Goal: Information Seeking & Learning: Learn about a topic

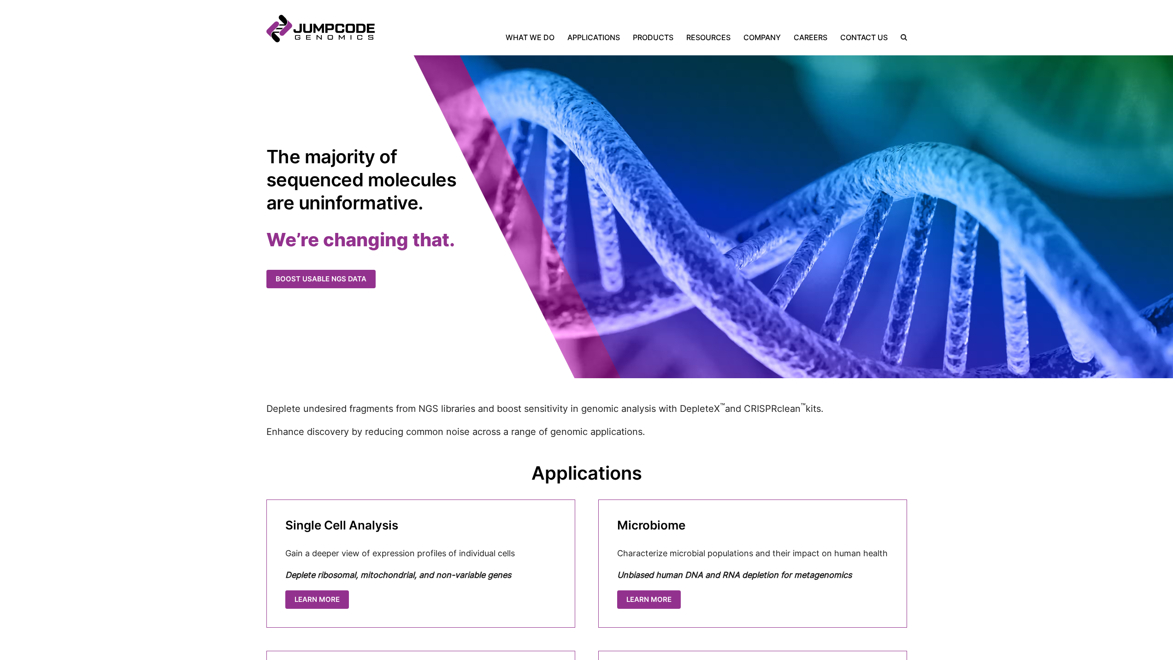
drag, startPoint x: 327, startPoint y: 35, endPoint x: 400, endPoint y: 19, distance: 74.6
click at [400, 19] on inner-wrap "Jumpcode Genomics Mobile Nav Trigger Close Search the Site Back Home What We Do…" at bounding box center [586, 28] width 641 height 28
click at [301, 27] on link "Jumpcode Genomics" at bounding box center [320, 29] width 108 height 28
drag, startPoint x: 300, startPoint y: 26, endPoint x: 439, endPoint y: 7, distance: 140.1
click at [439, 7] on header "Jumpcode Genomics Mobile Nav Trigger Close Search the Site Back Home What We Do…" at bounding box center [586, 27] width 1173 height 55
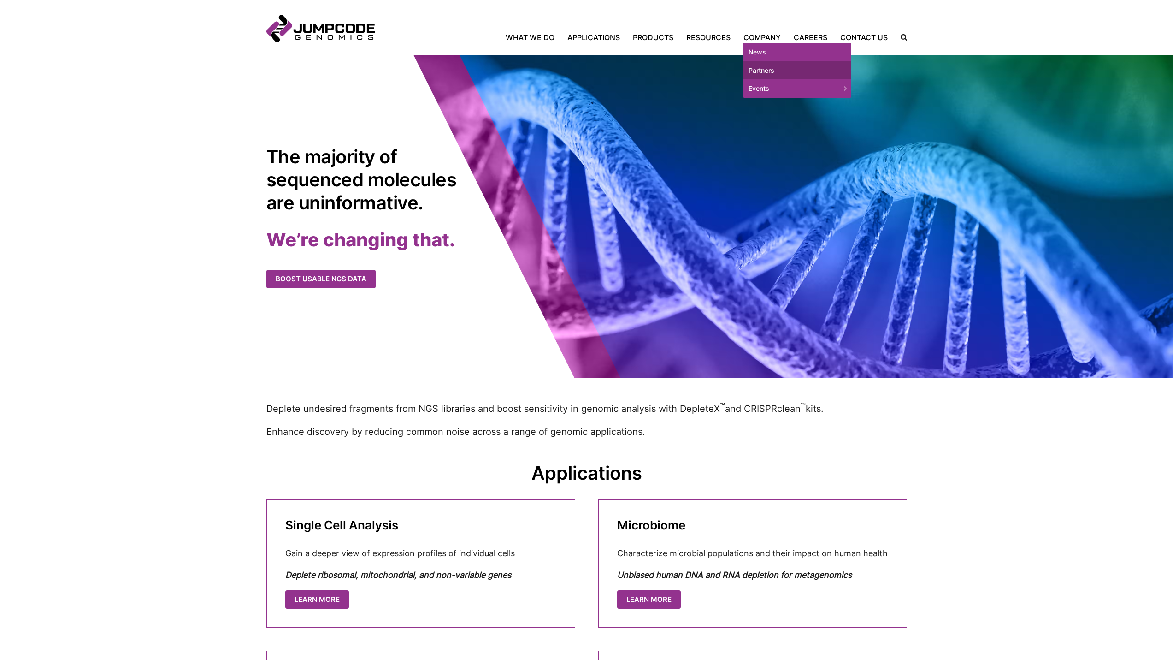
click at [768, 72] on link "Partners" at bounding box center [797, 70] width 108 height 18
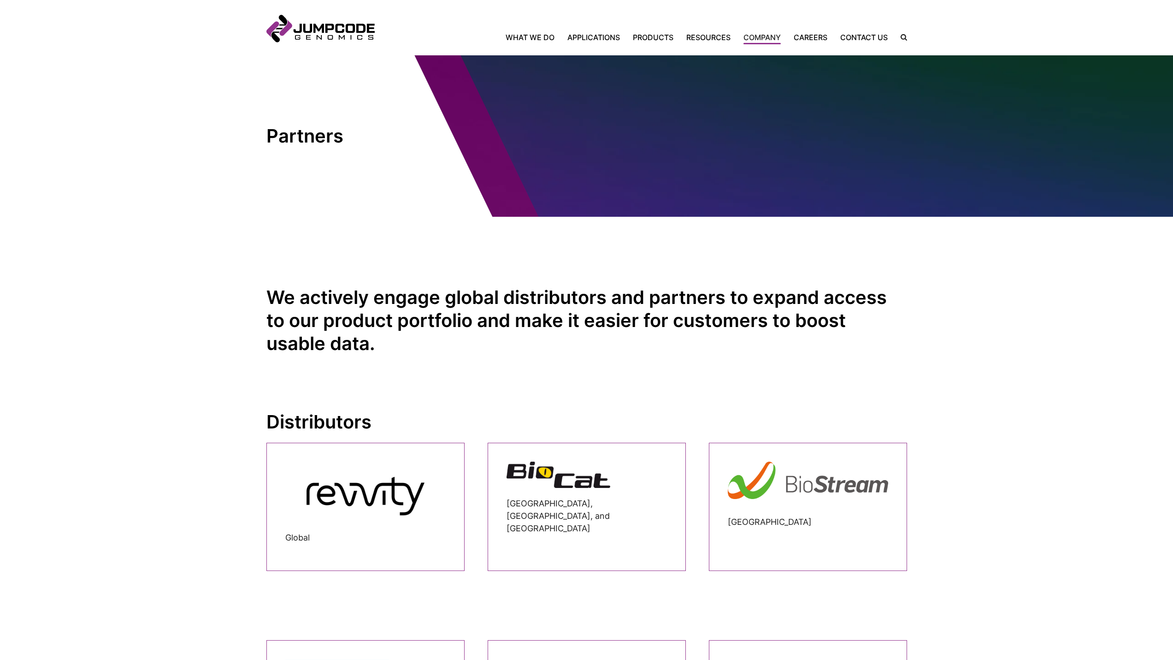
click at [546, 43] on header "Jumpcode Genomics Mobile Nav Trigger Close Search the Site Back Home What We Do…" at bounding box center [586, 27] width 1173 height 55
click at [540, 38] on link "What We Do" at bounding box center [533, 37] width 55 height 11
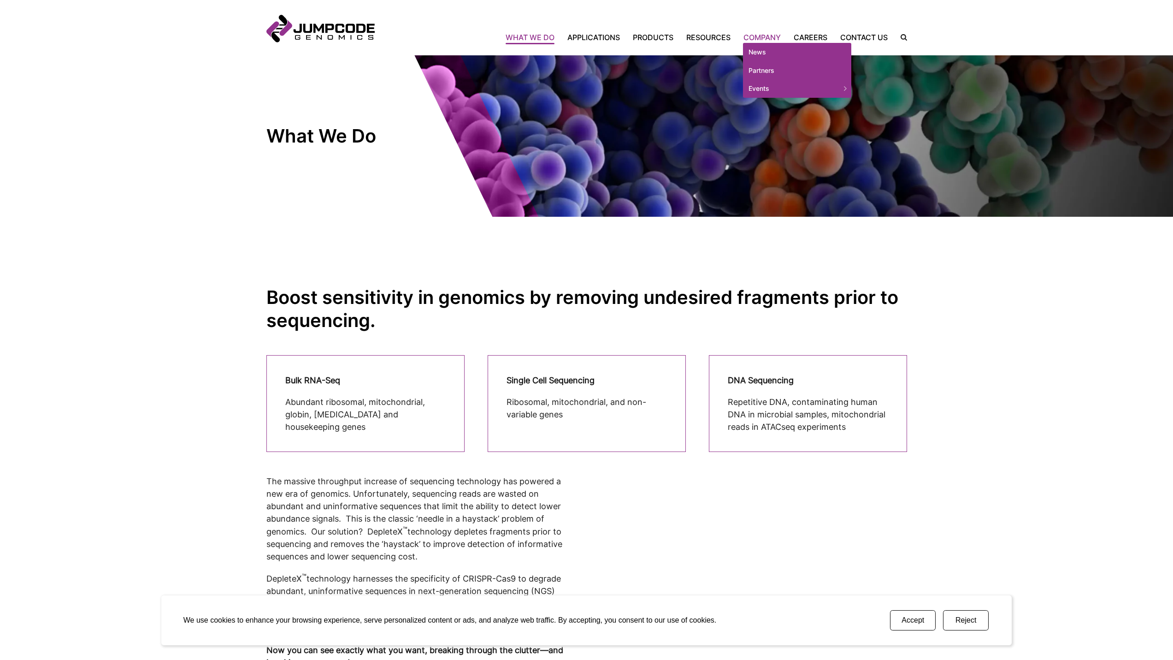
click at [752, 36] on link "Company" at bounding box center [762, 37] width 50 height 11
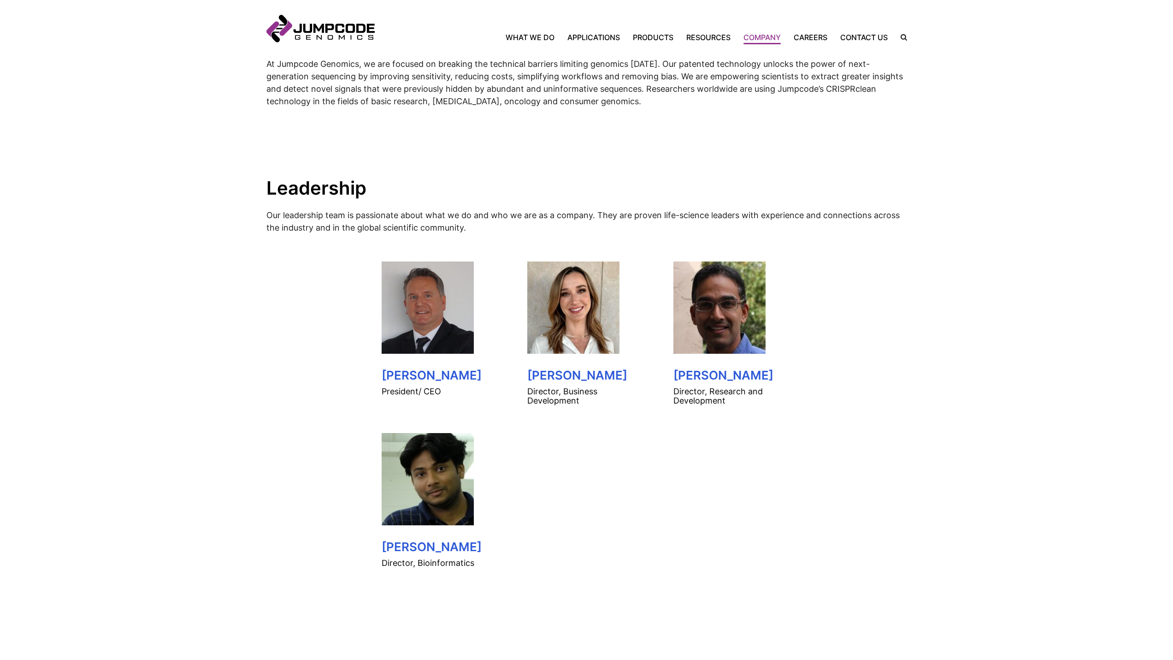
scroll to position [323, 0]
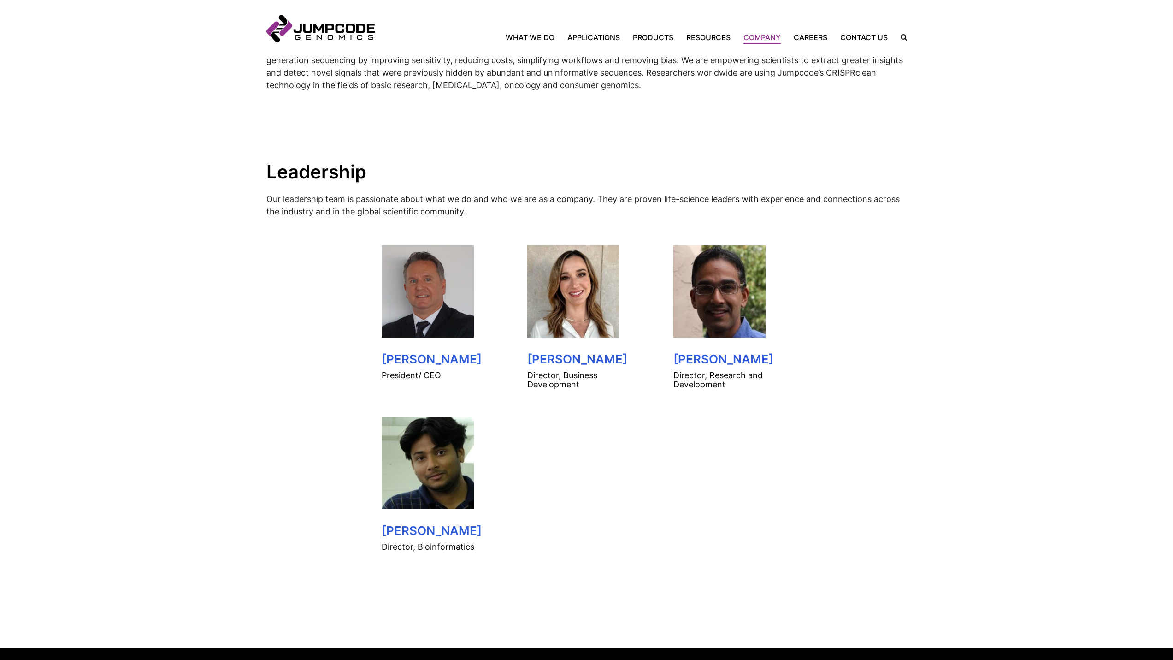
click at [399, 300] on img at bounding box center [428, 291] width 92 height 92
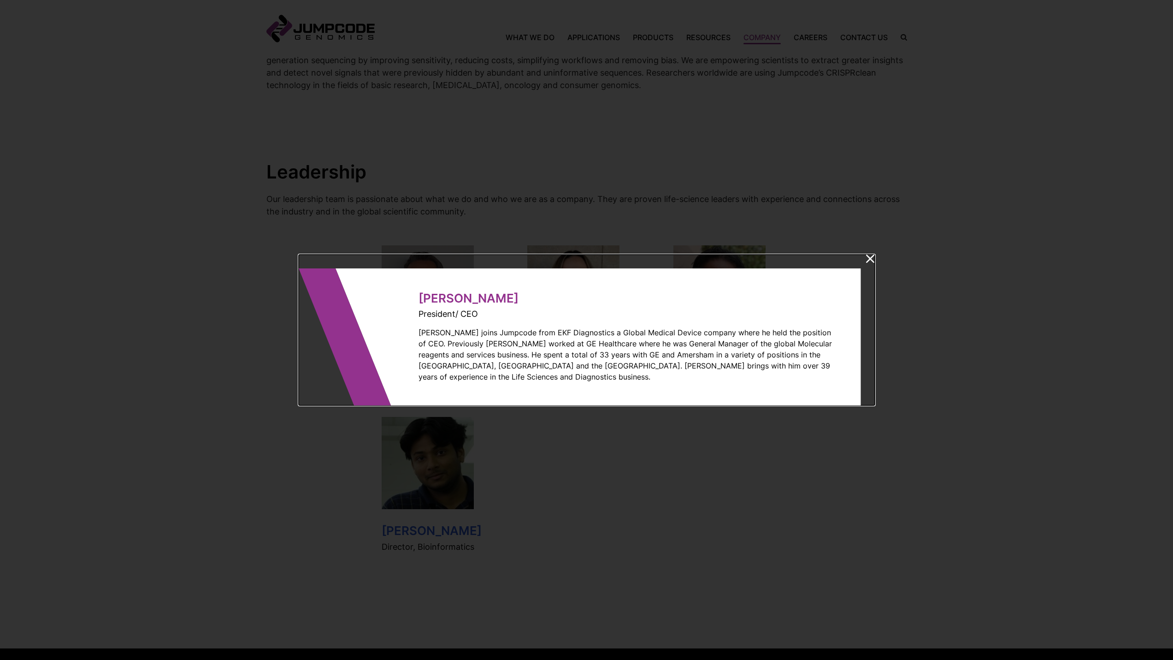
click at [872, 260] on icon at bounding box center [870, 258] width 9 height 8
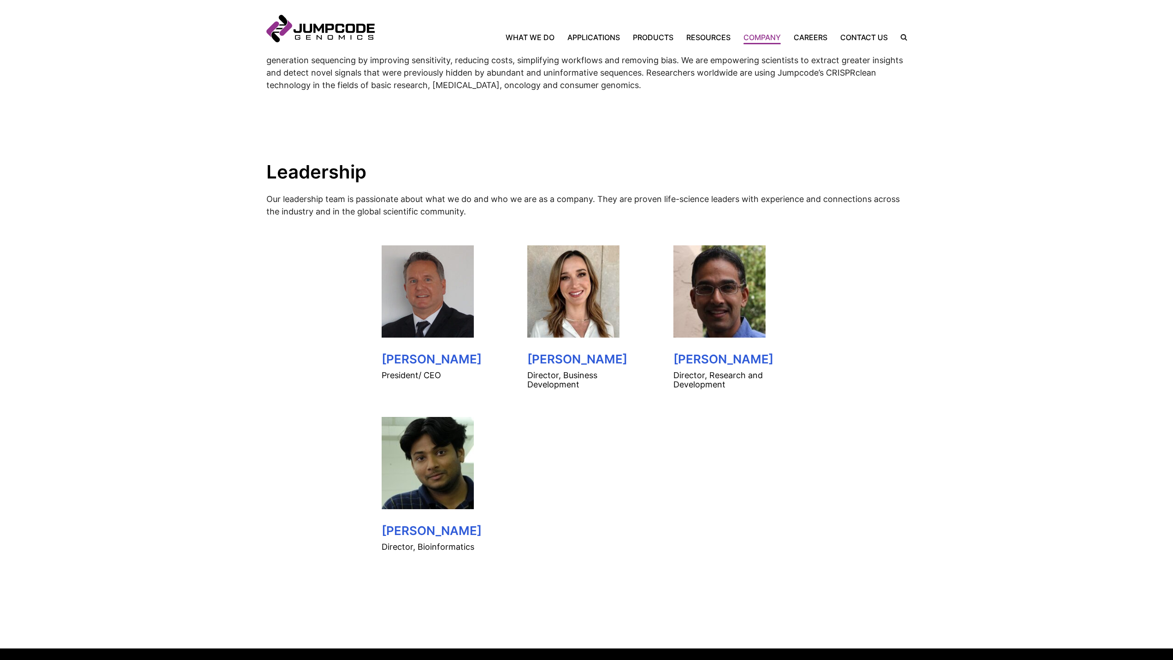
click at [576, 302] on img at bounding box center [573, 291] width 92 height 92
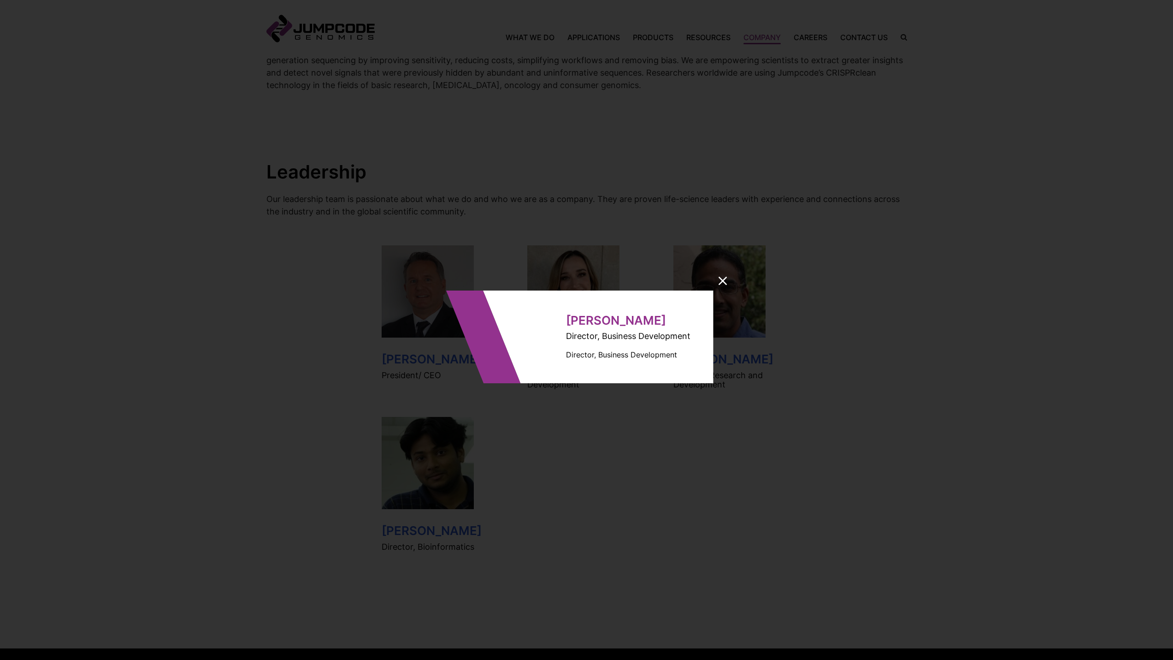
click at [719, 283] on icon at bounding box center [723, 281] width 9 height 8
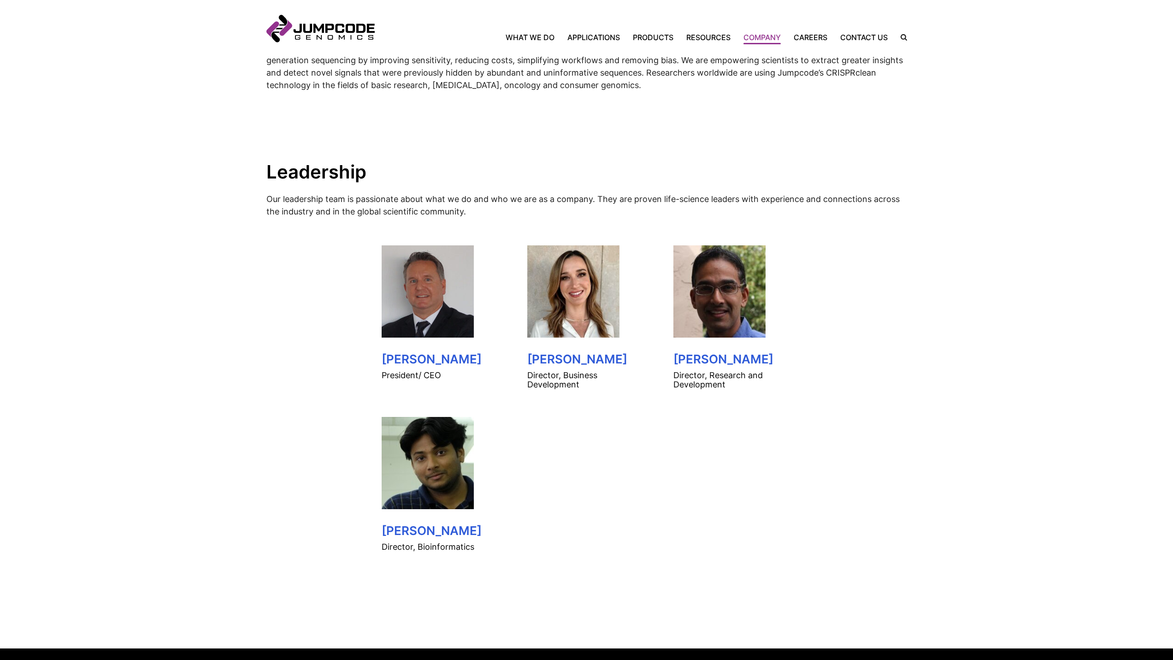
click at [417, 324] on img at bounding box center [428, 291] width 92 height 92
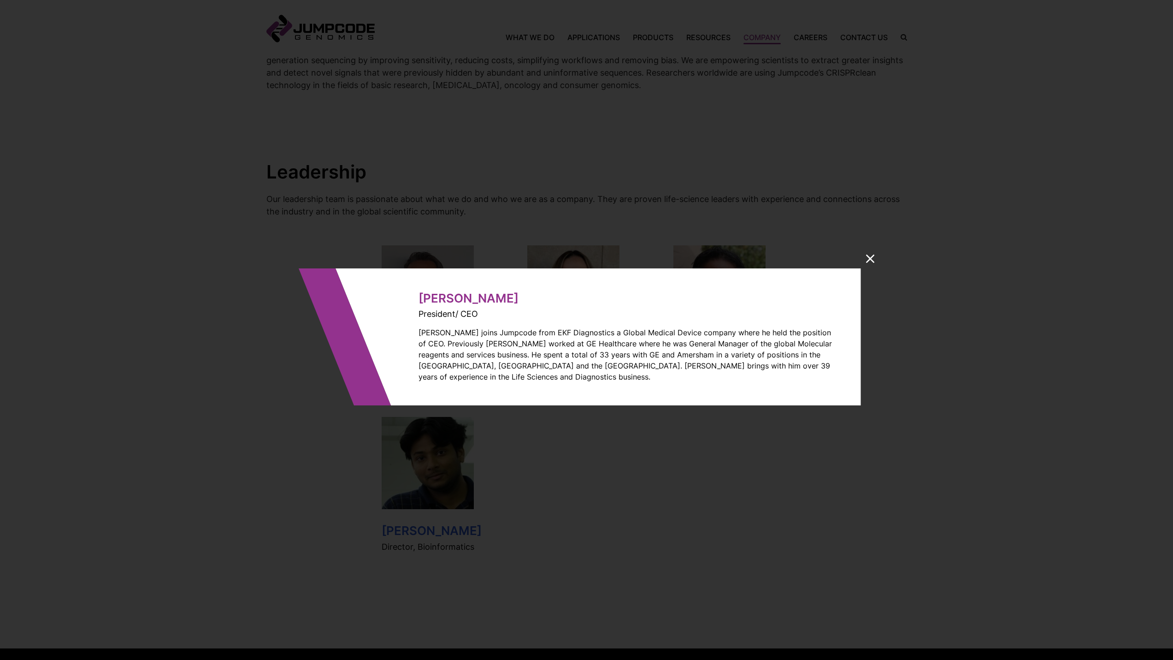
click at [865, 268] on dialog "Mike Salter President/ CEO Mike joins Jumpcode from EKF Diagnostics a Global Me…" at bounding box center [587, 329] width 576 height 151
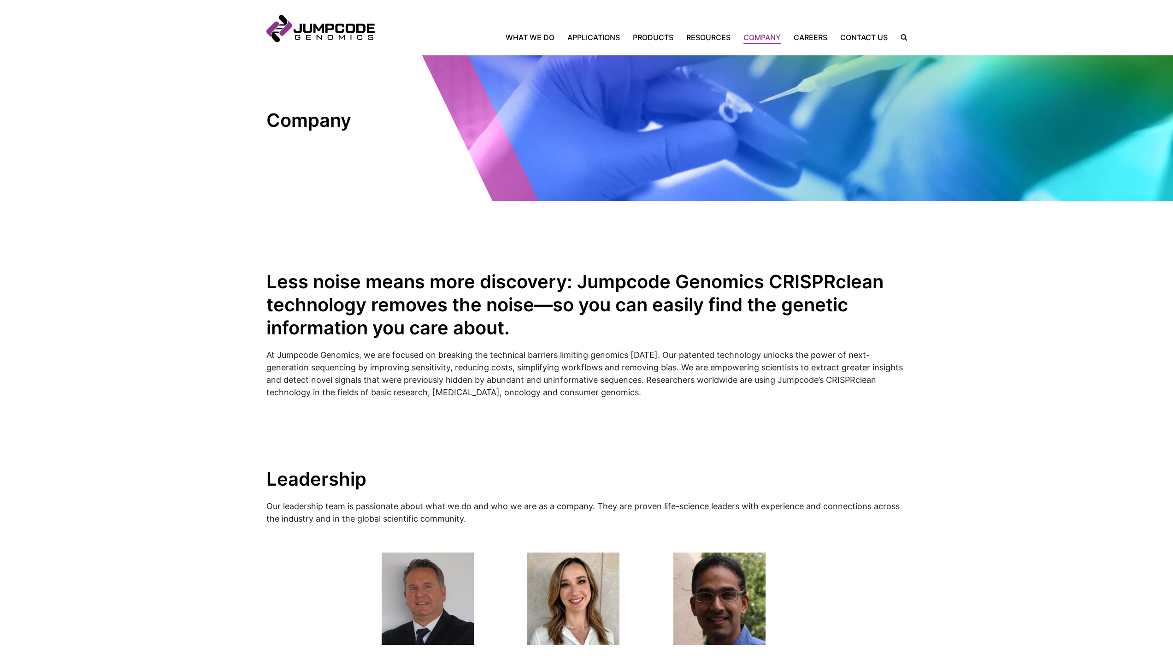
scroll to position [0, 0]
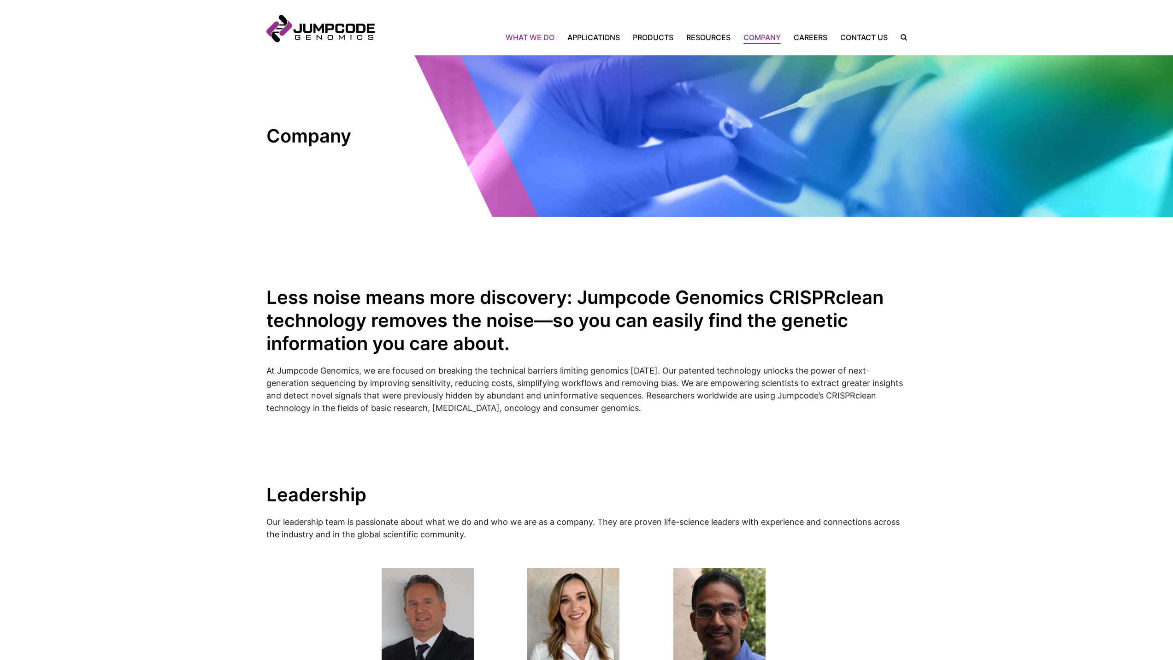
click at [546, 36] on link "What We Do" at bounding box center [533, 37] width 55 height 11
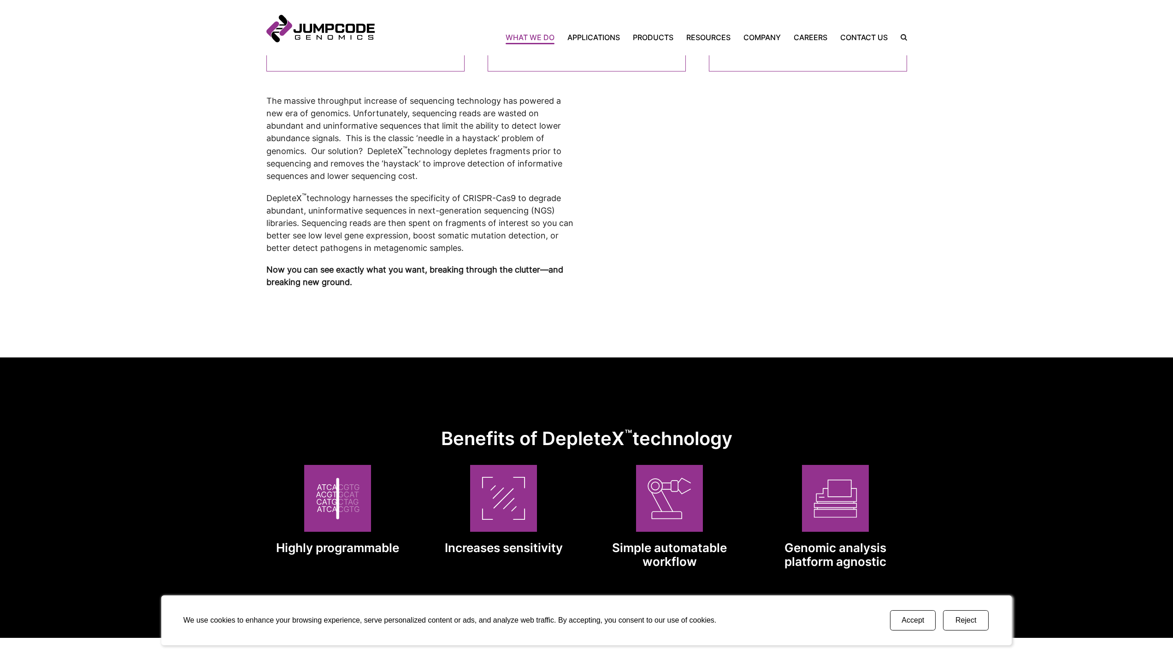
scroll to position [369, 0]
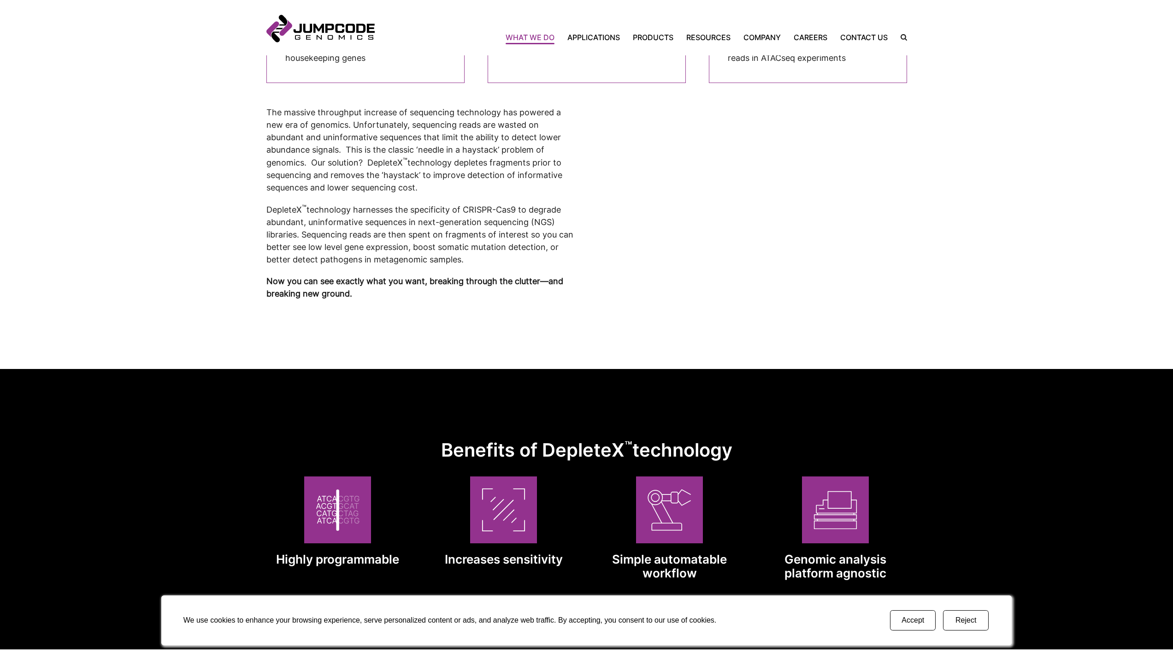
click at [958, 627] on button "Reject" at bounding box center [966, 620] width 46 height 20
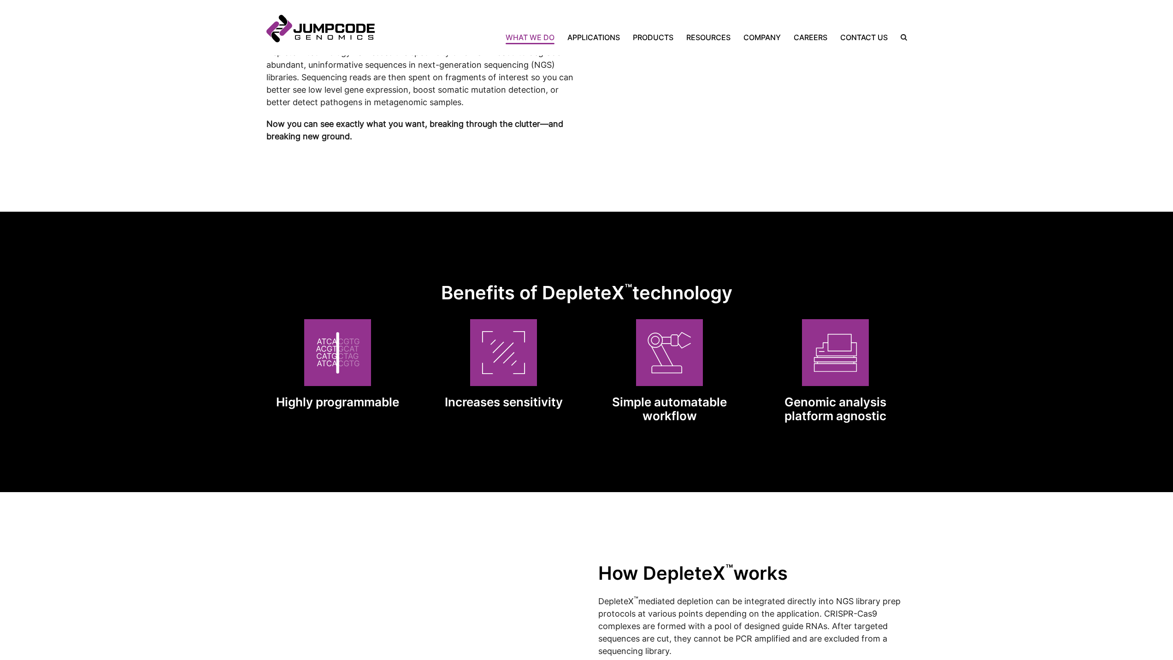
scroll to position [507, 0]
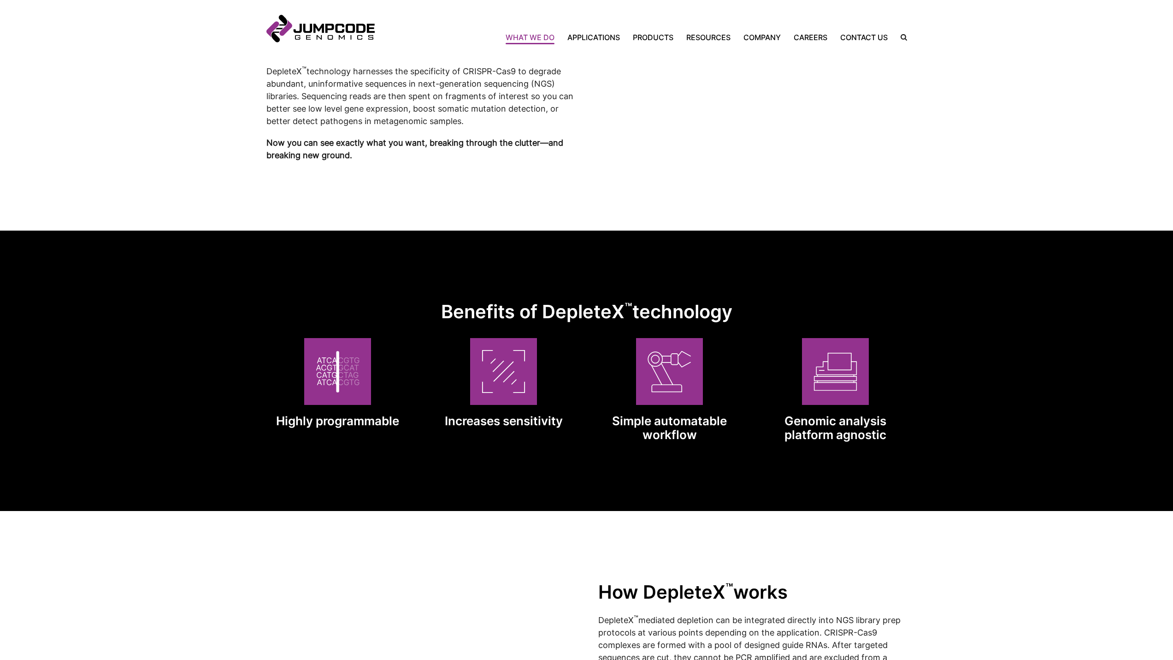
drag, startPoint x: 343, startPoint y: 370, endPoint x: 413, endPoint y: 347, distance: 73.5
click at [413, 347] on simple-grid "Highly programmable Increases sensitivity Simple automatable workflow Genomic a…" at bounding box center [586, 390] width 641 height 104
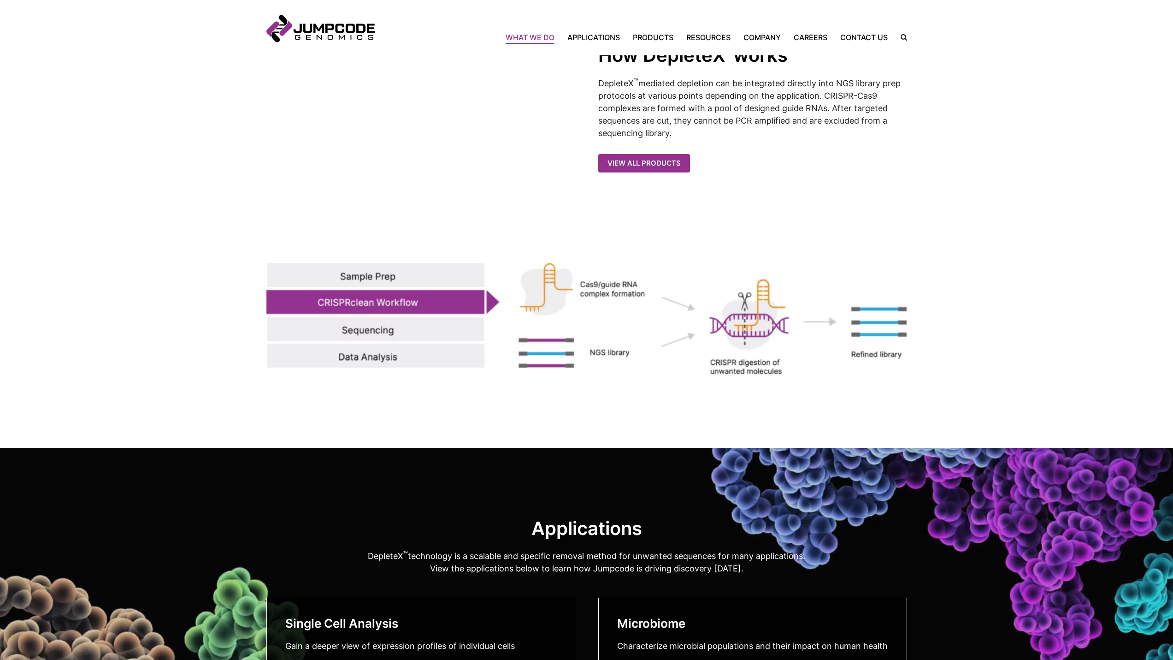
scroll to position [1060, 0]
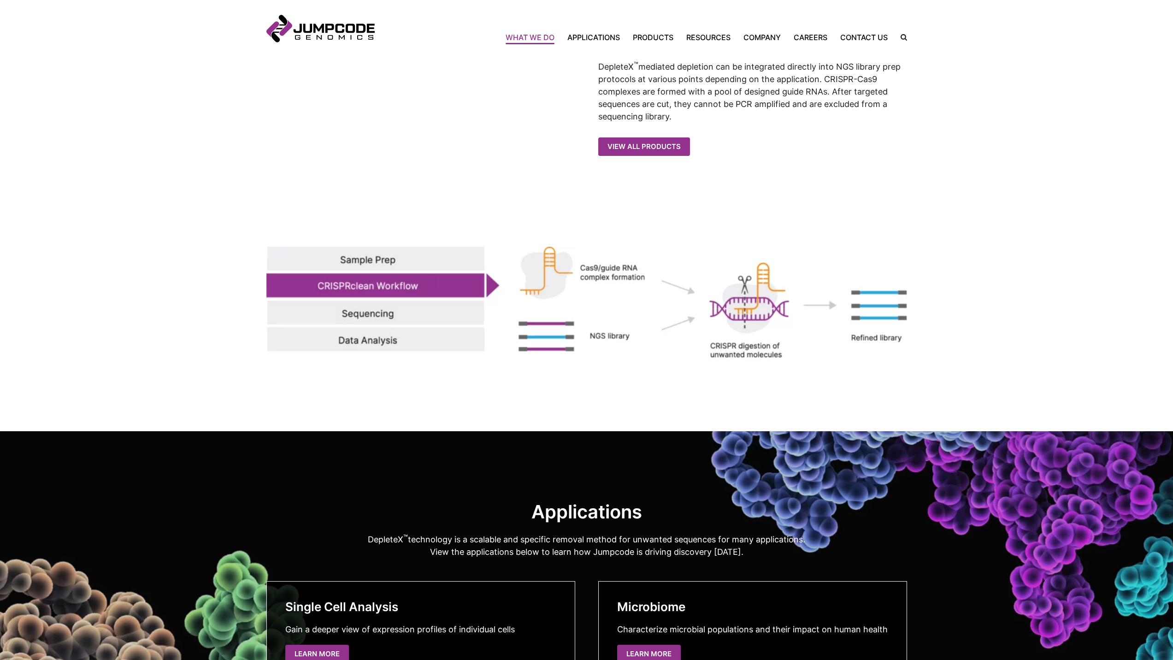
click at [358, 306] on img at bounding box center [586, 304] width 641 height 115
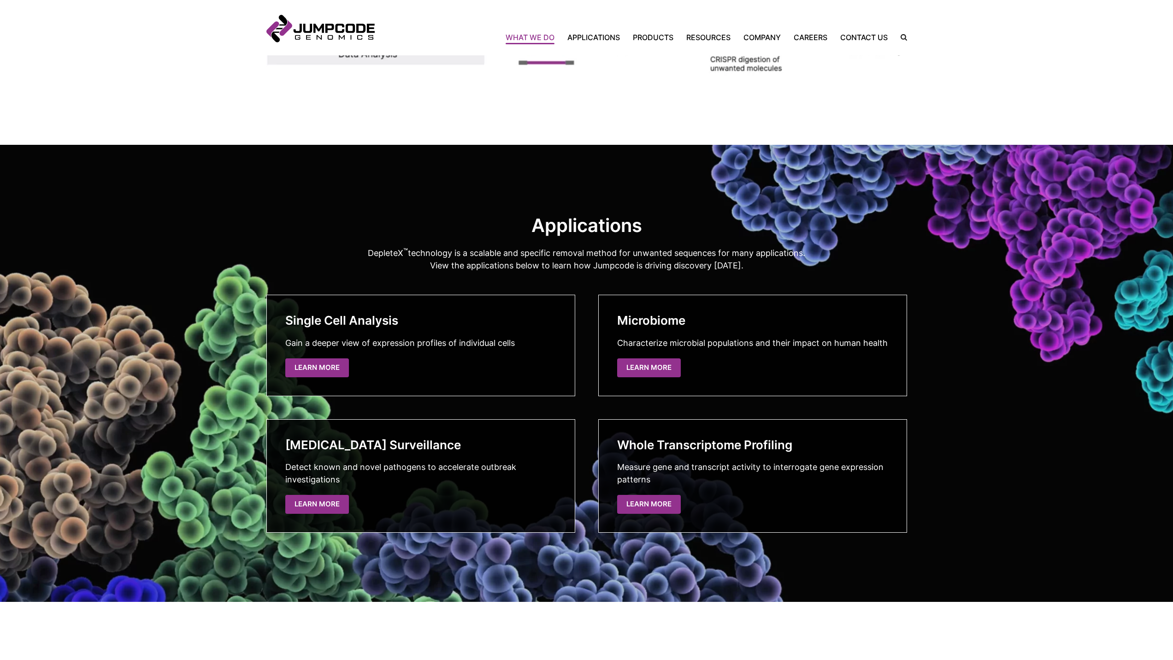
scroll to position [1431, 0]
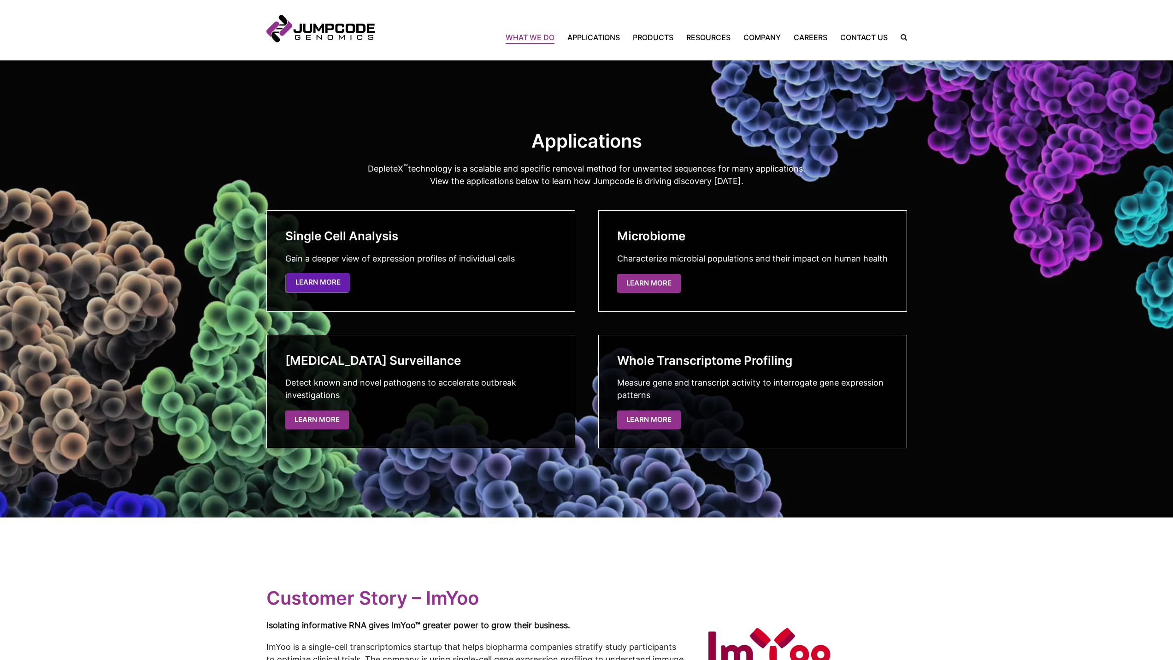
click at [324, 281] on link "Learn More" at bounding box center [318, 282] width 64 height 19
click at [654, 285] on link "Learn More" at bounding box center [650, 282] width 64 height 19
click at [319, 424] on link "Learn More" at bounding box center [318, 418] width 64 height 19
click at [652, 414] on link "Learn More" at bounding box center [650, 418] width 64 height 19
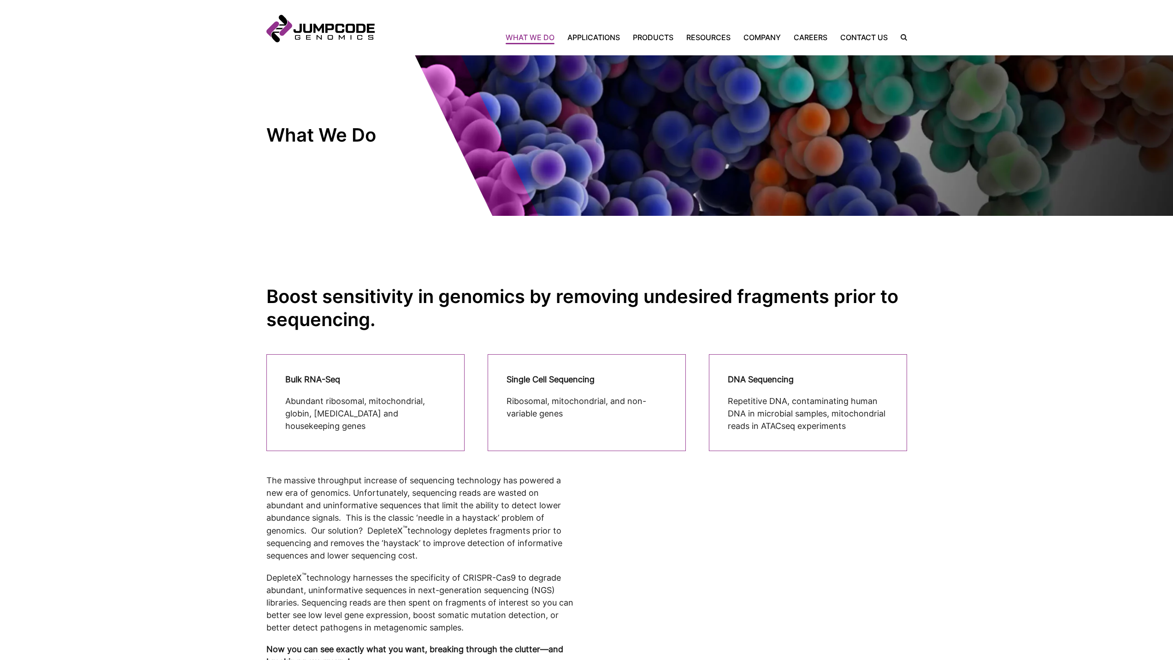
scroll to position [0, 0]
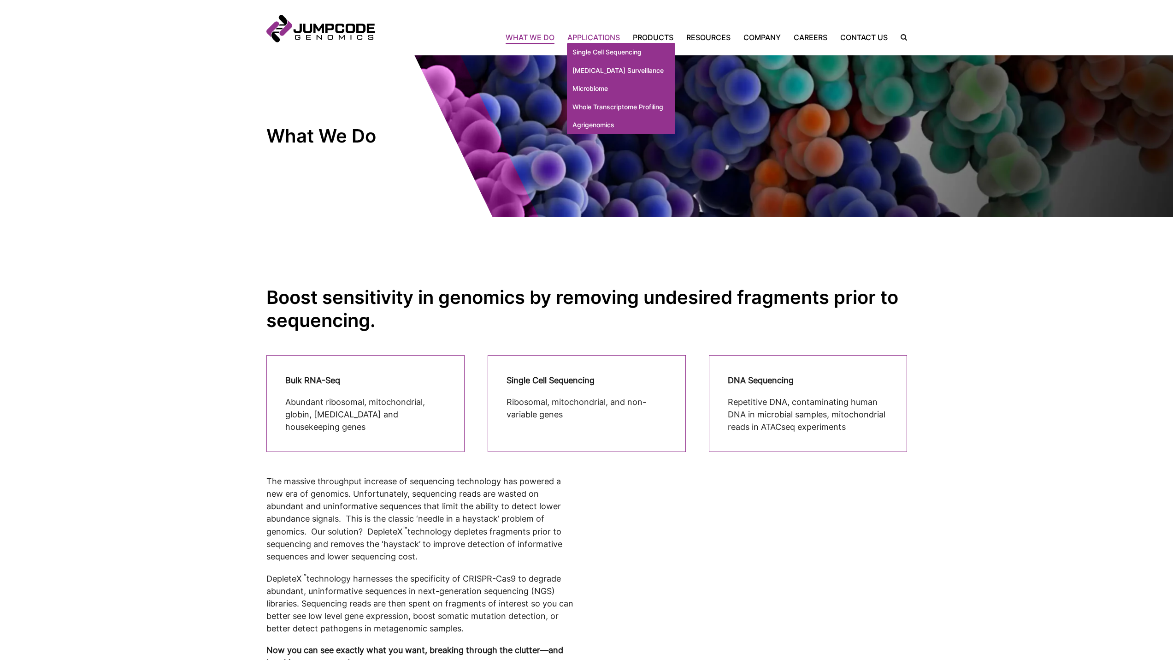
click at [596, 39] on link "Applications" at bounding box center [593, 37] width 65 height 11
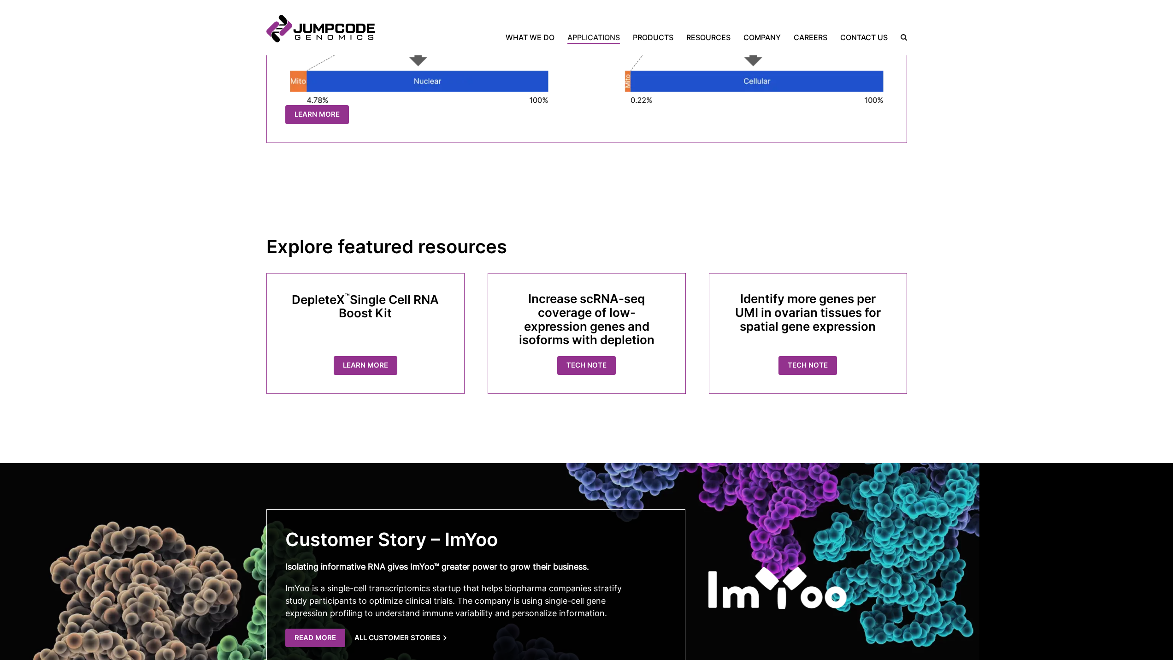
scroll to position [2166, 0]
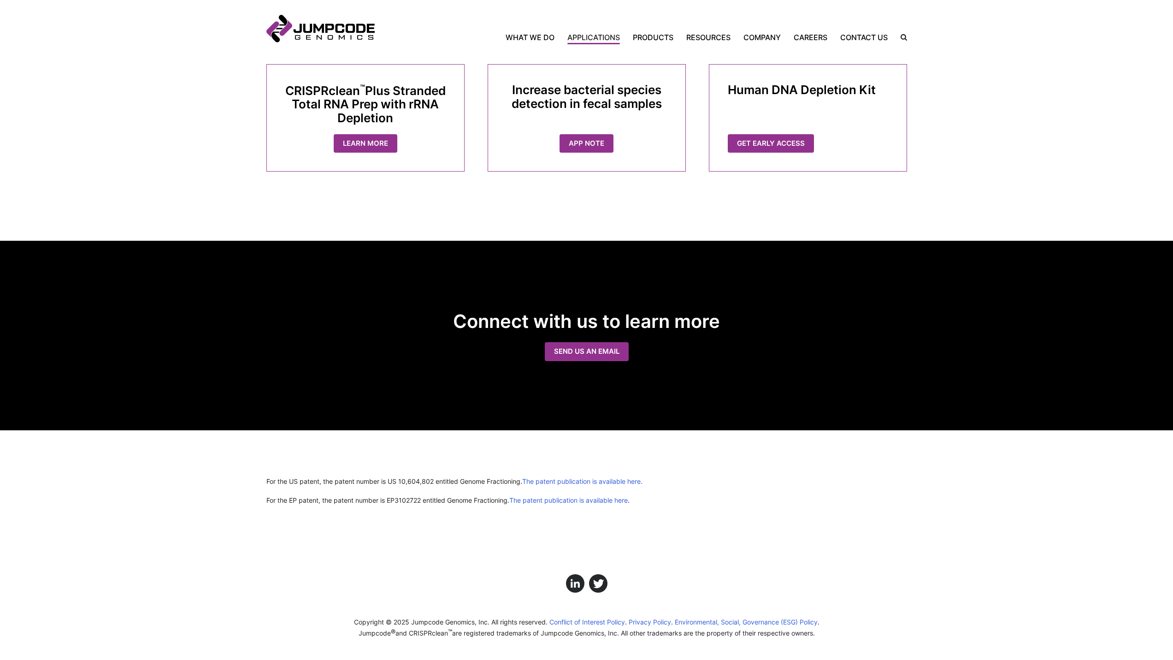
scroll to position [1130, 0]
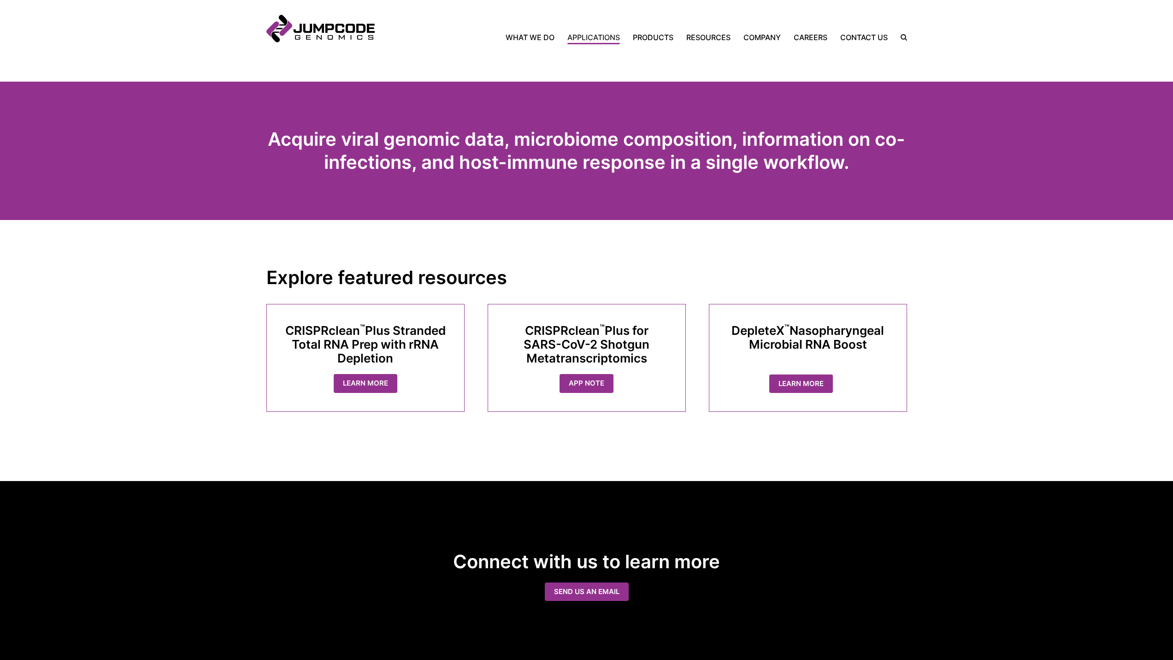
scroll to position [876, 0]
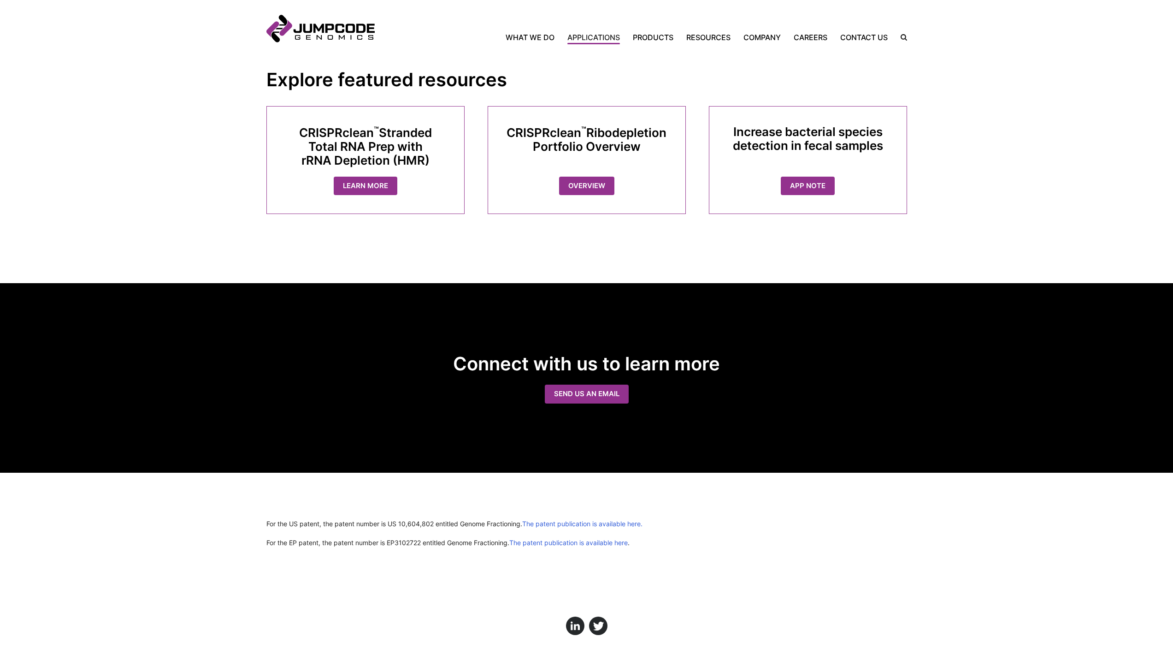
scroll to position [700, 0]
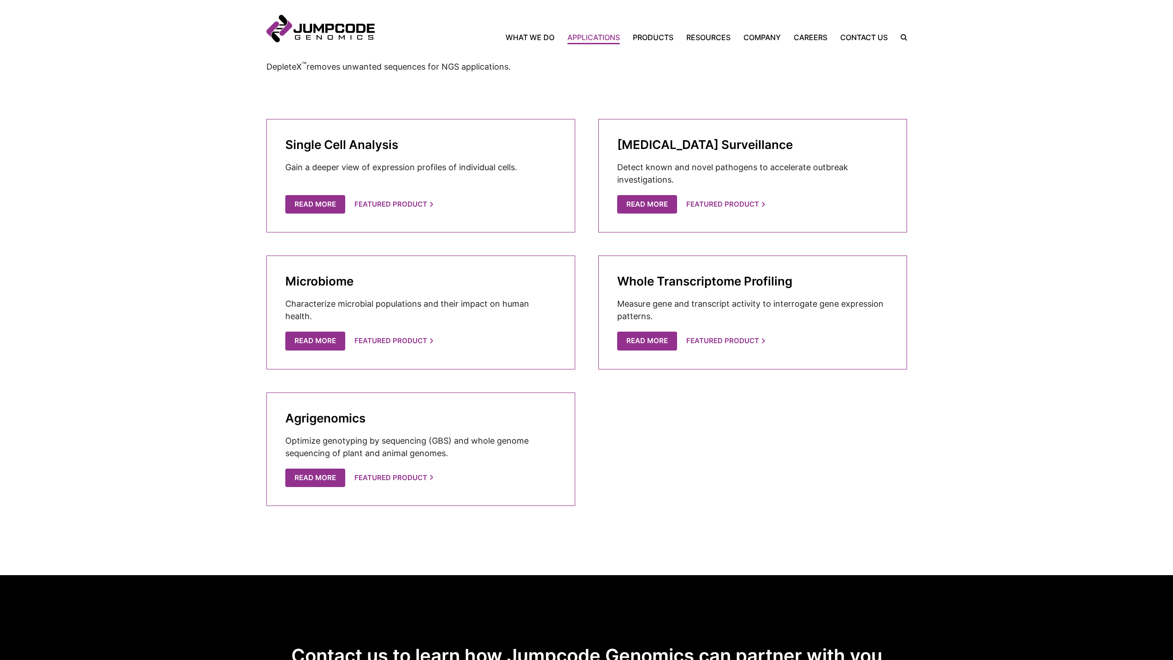
scroll to position [230, 0]
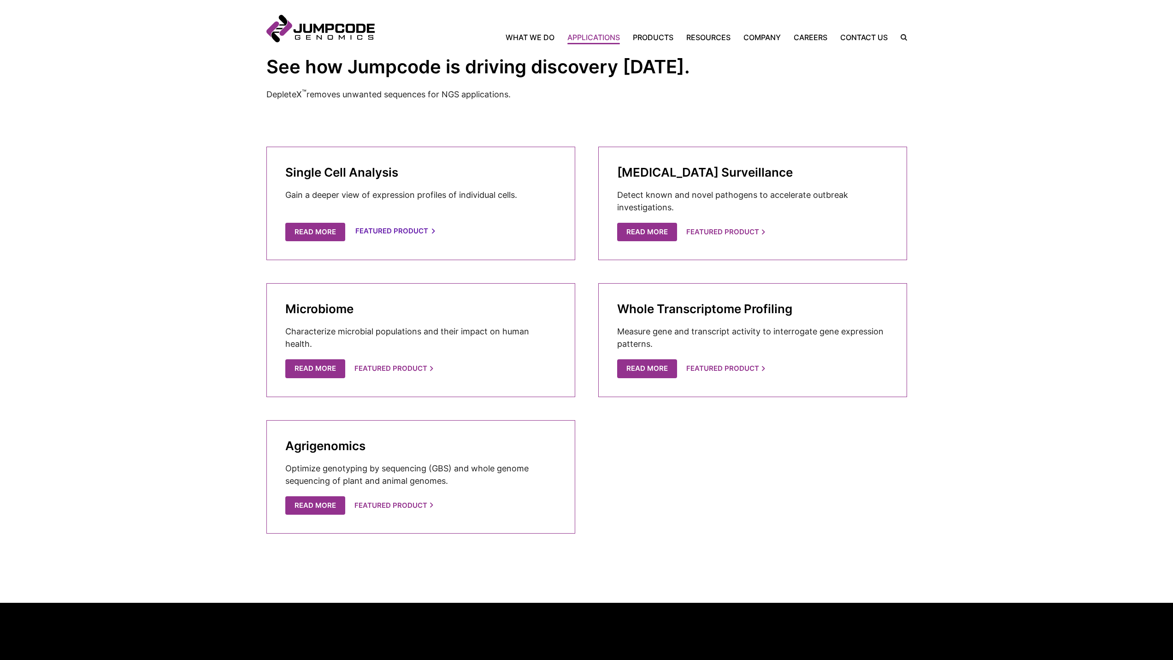
click at [385, 230] on link "Featured Product" at bounding box center [394, 231] width 79 height 19
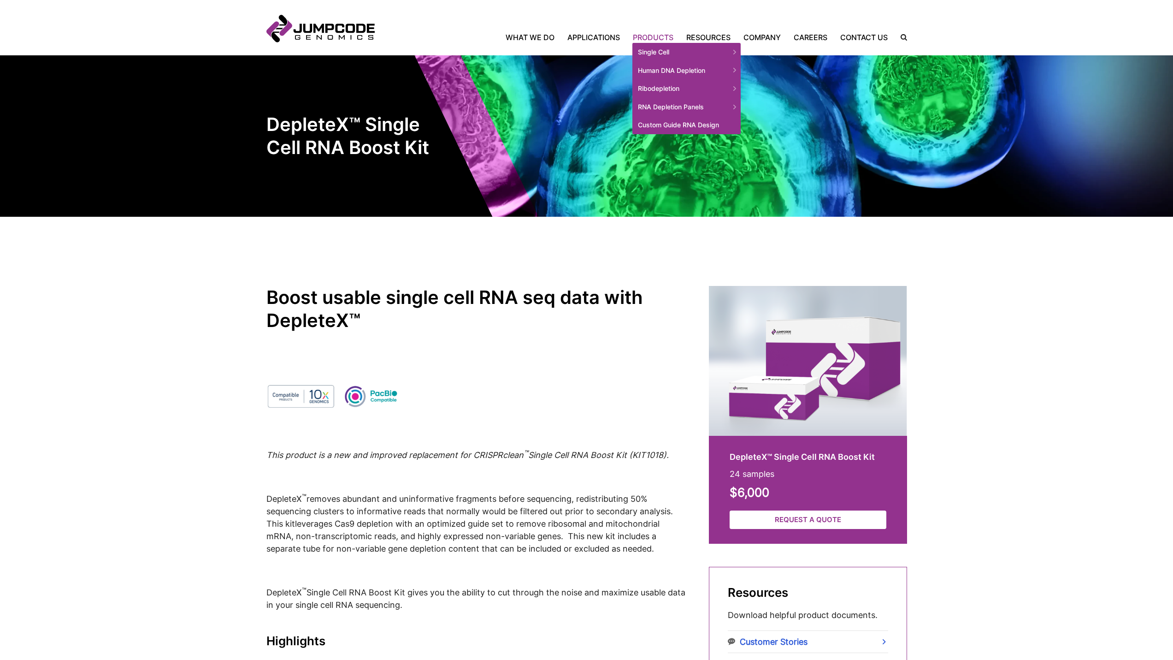
click at [656, 40] on link "Products" at bounding box center [652, 37] width 53 height 11
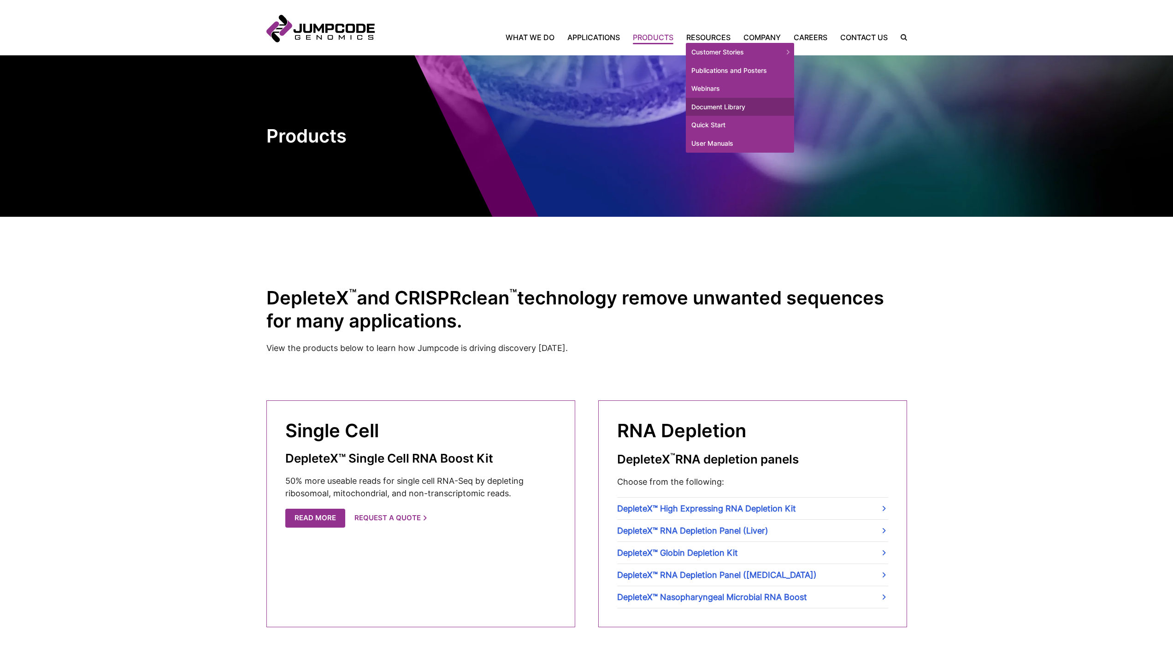
click at [724, 105] on link "Document Library" at bounding box center [740, 107] width 108 height 18
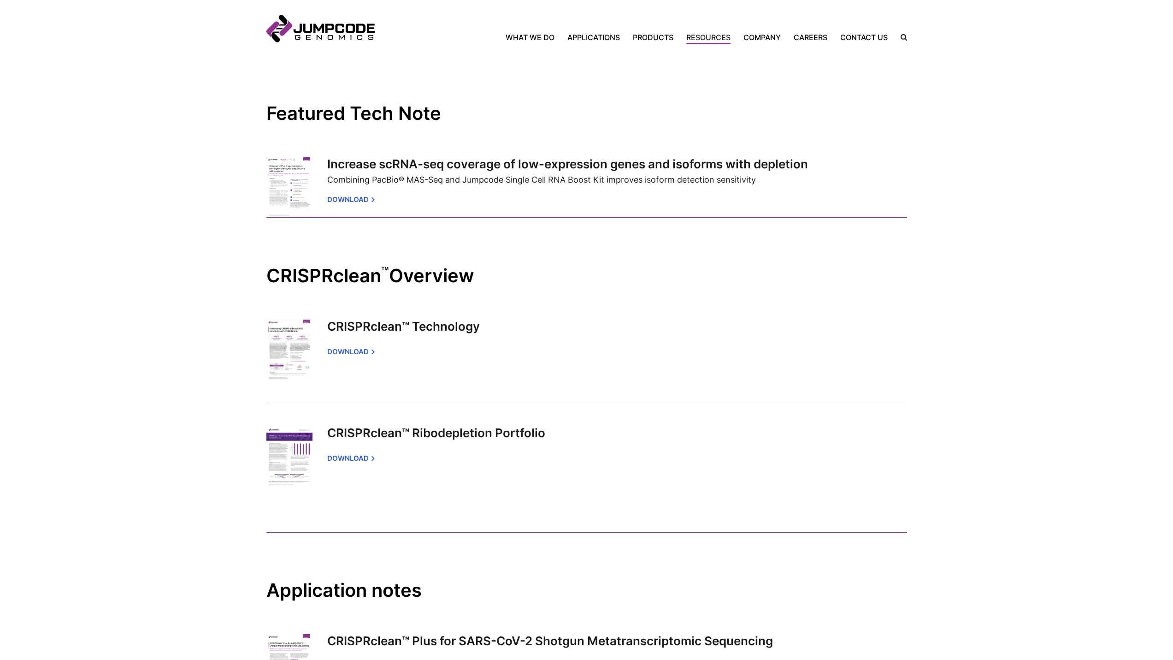
scroll to position [184, 0]
click at [414, 328] on link "CRISPRclean™ Technology" at bounding box center [403, 326] width 153 height 14
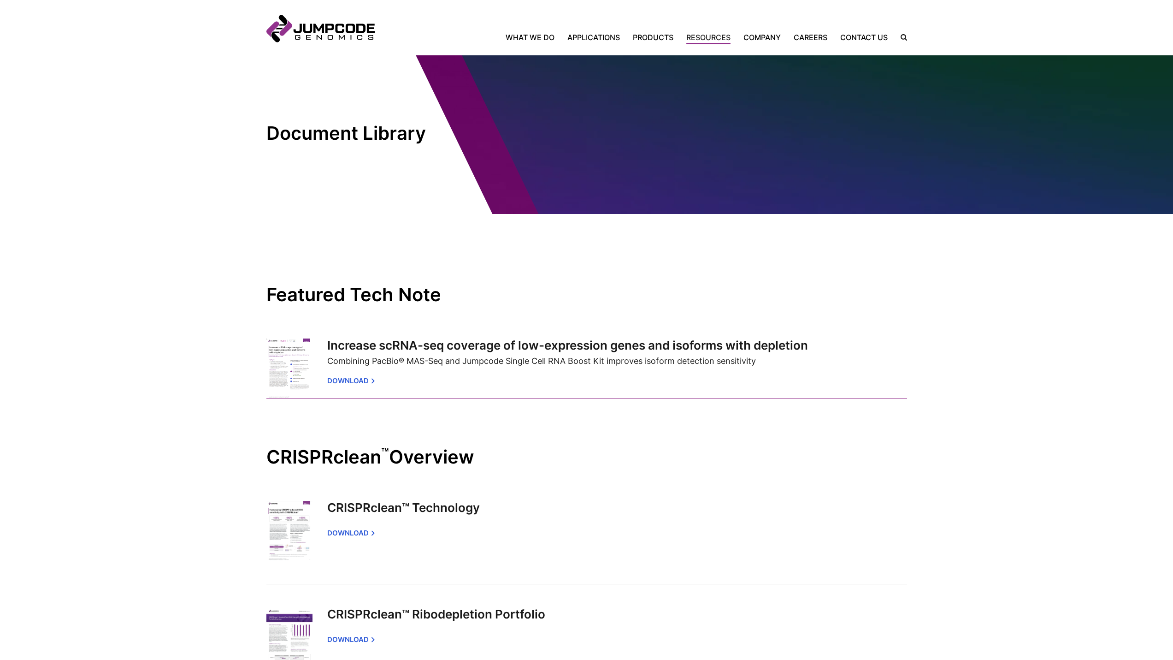
scroll to position [0, 0]
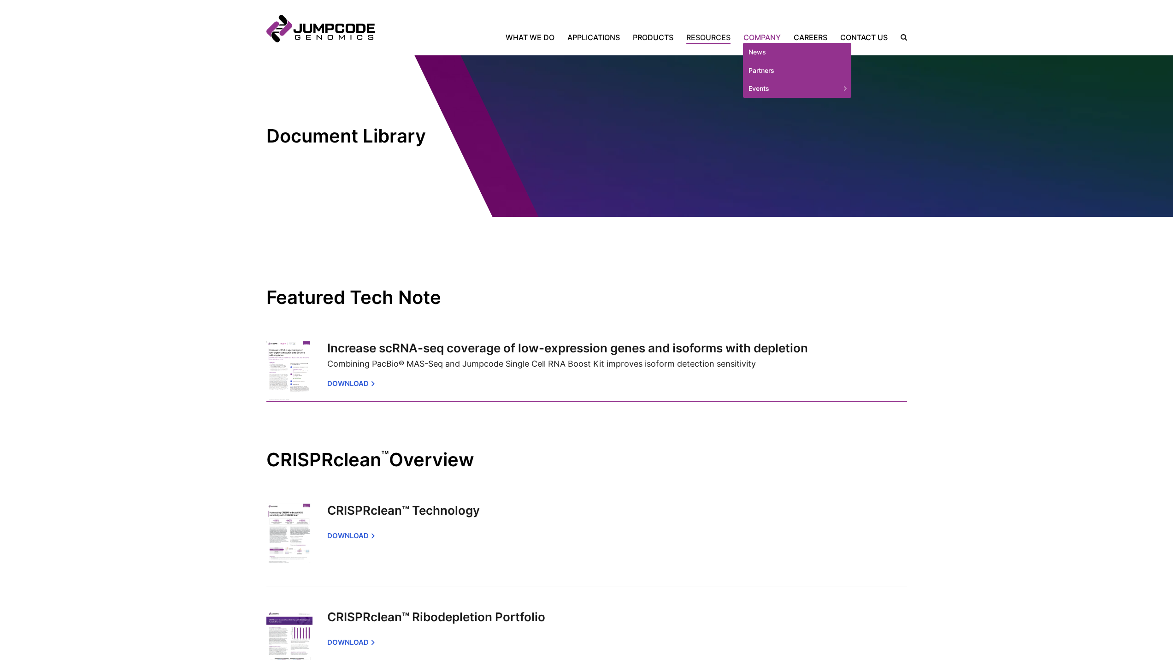
click at [757, 40] on link "Company" at bounding box center [762, 37] width 50 height 11
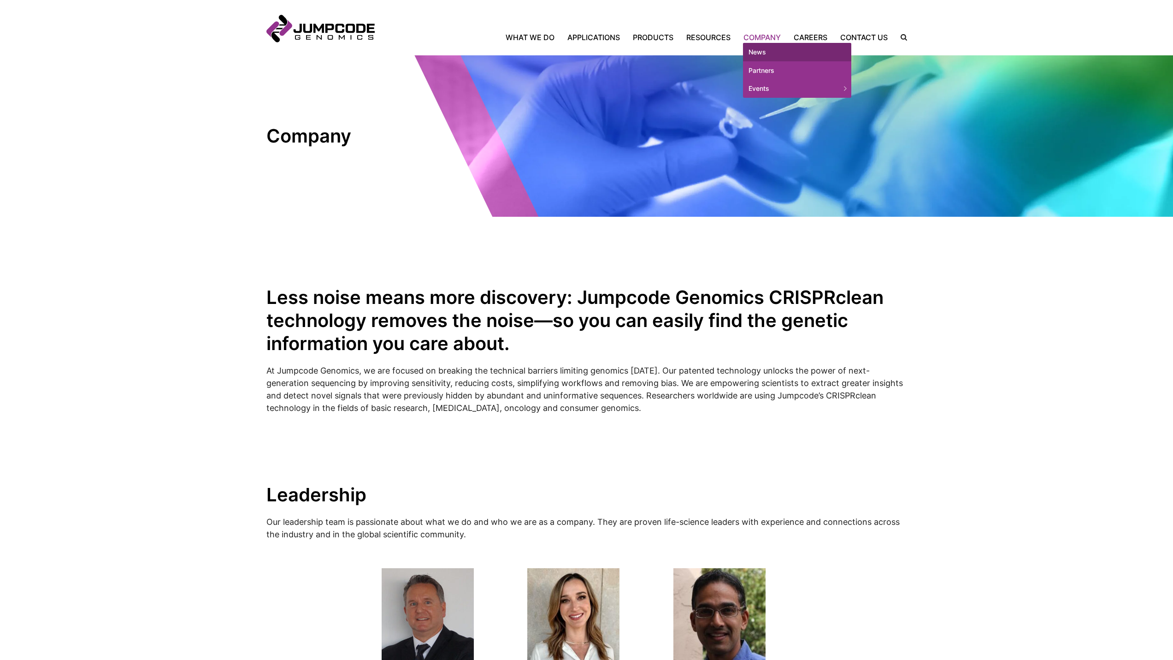
click at [768, 47] on link "News" at bounding box center [797, 52] width 108 height 18
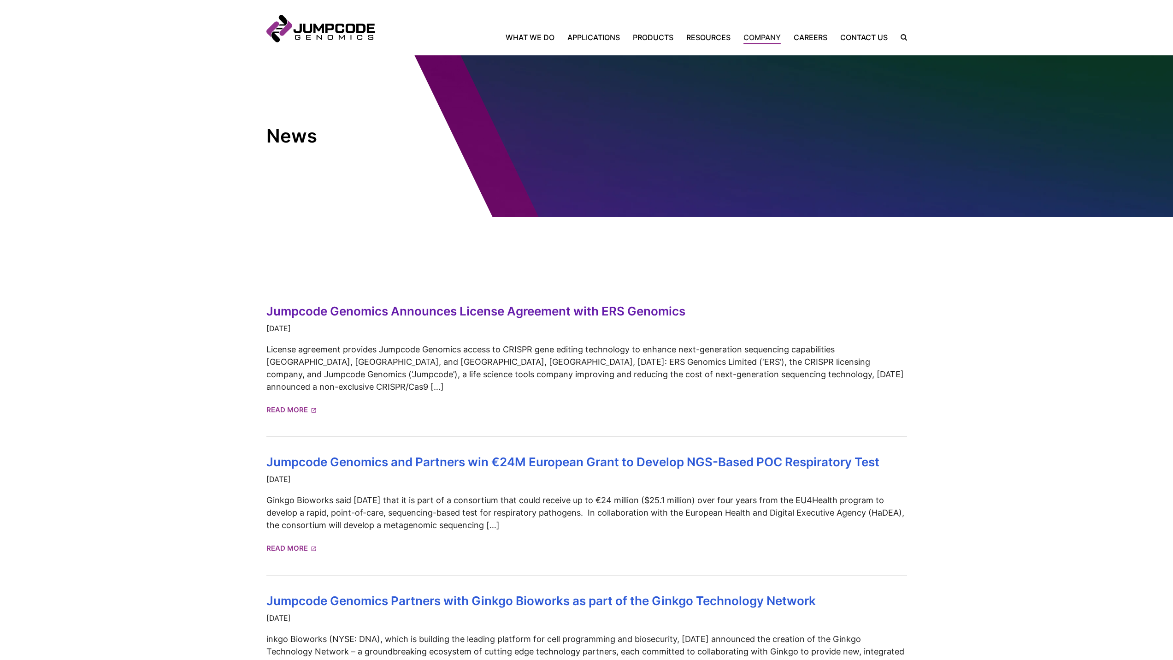
click at [480, 314] on link "Jumpcode Genomics Announces License Agreement with ERS Genomics" at bounding box center [475, 311] width 419 height 14
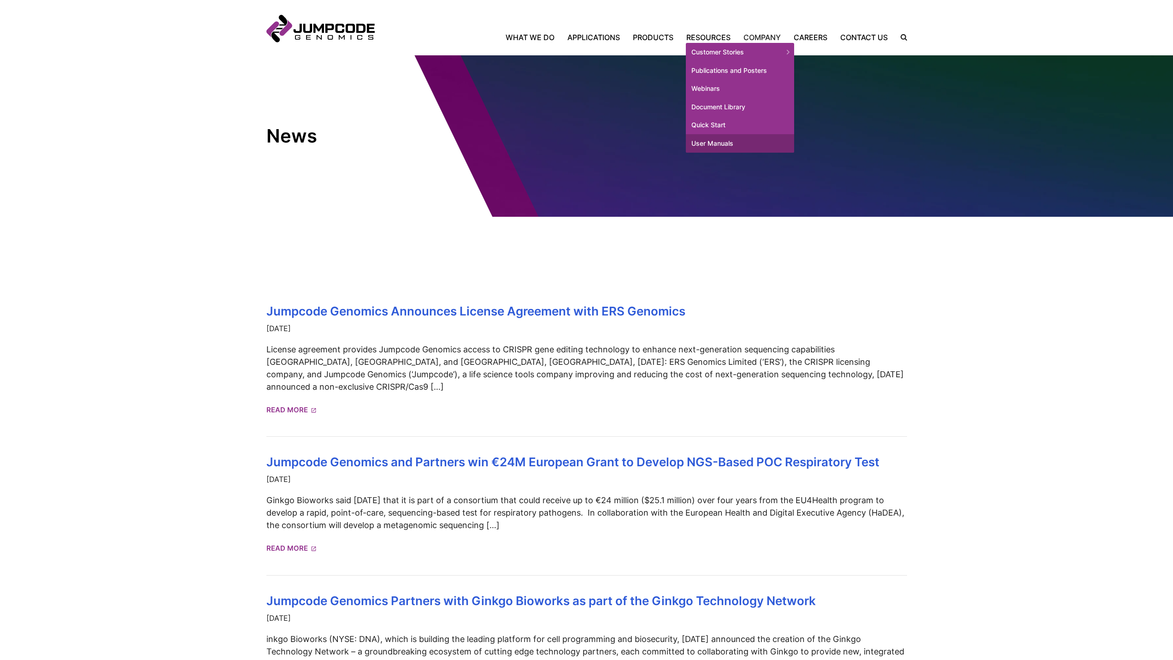
click at [723, 144] on link "User Manuals" at bounding box center [740, 143] width 108 height 18
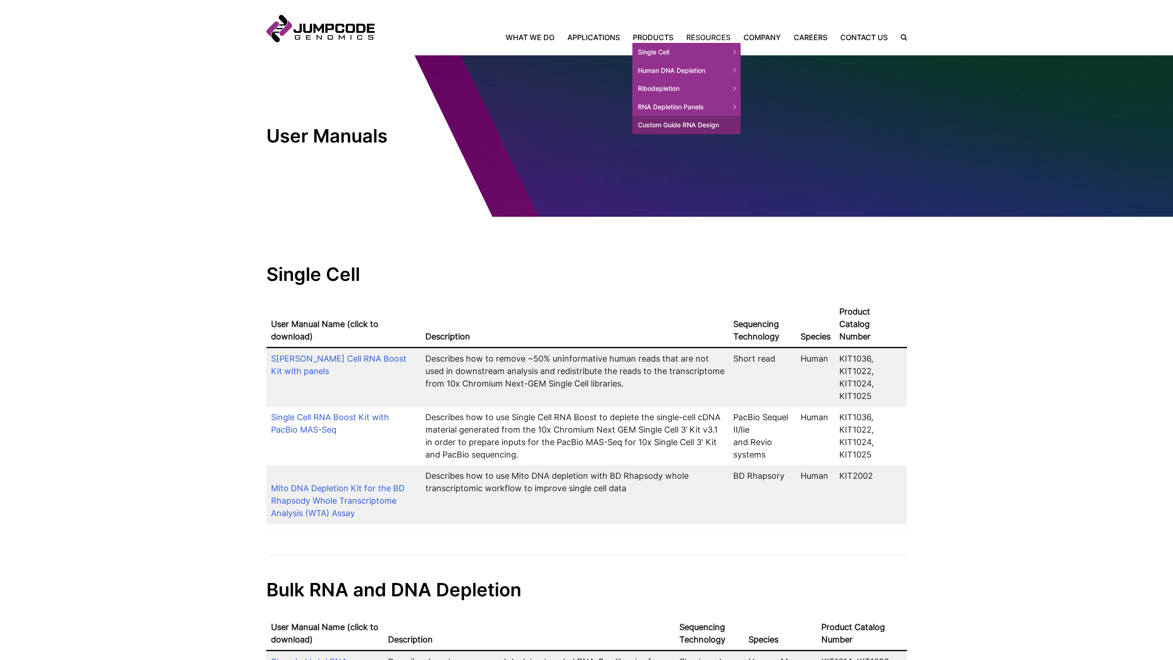
click at [673, 124] on link "Custom Guide RNA Design" at bounding box center [686, 125] width 108 height 18
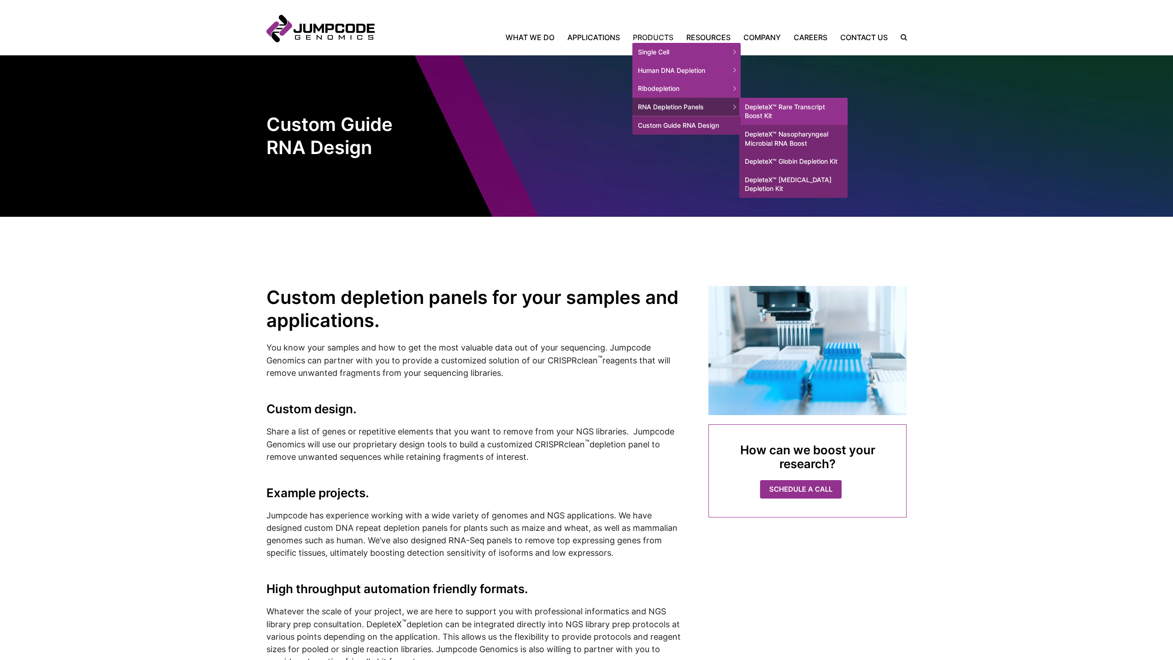
click at [765, 113] on link "DepleteX™ Rare Transcript Boost Kit" at bounding box center [793, 111] width 108 height 27
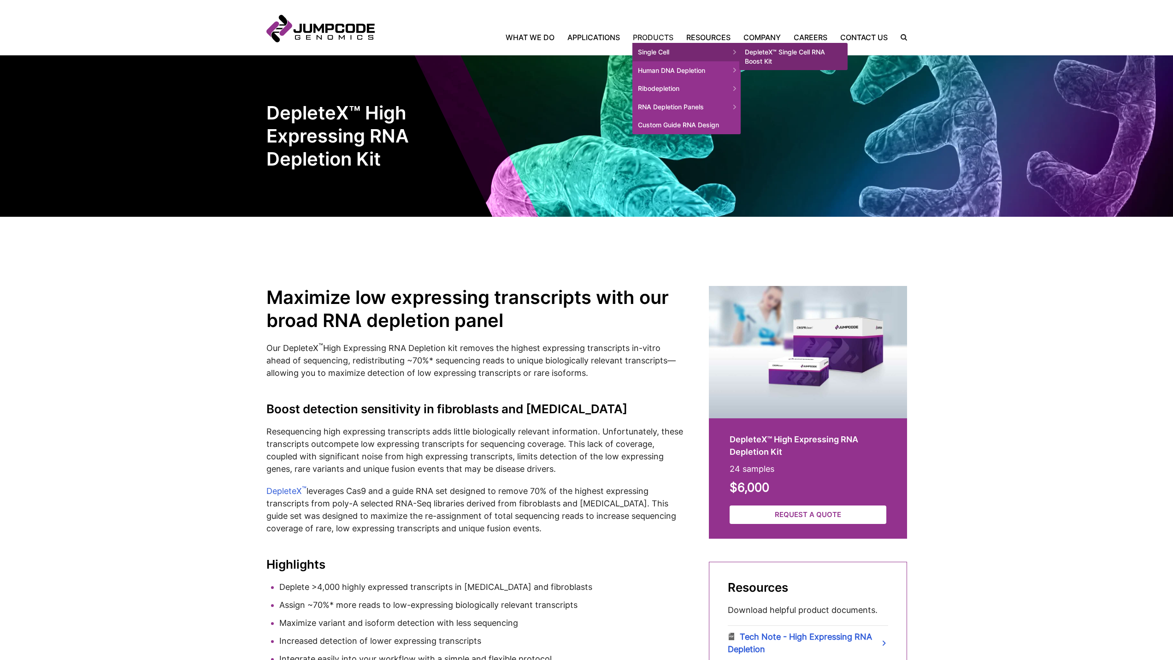
click at [686, 49] on span "Single Cell" at bounding box center [686, 52] width 108 height 18
click at [728, 47] on span "Single Cell" at bounding box center [686, 52] width 108 height 18
click at [772, 48] on link "DepleteX™ Single Cell RNA Boost Kit" at bounding box center [793, 56] width 108 height 27
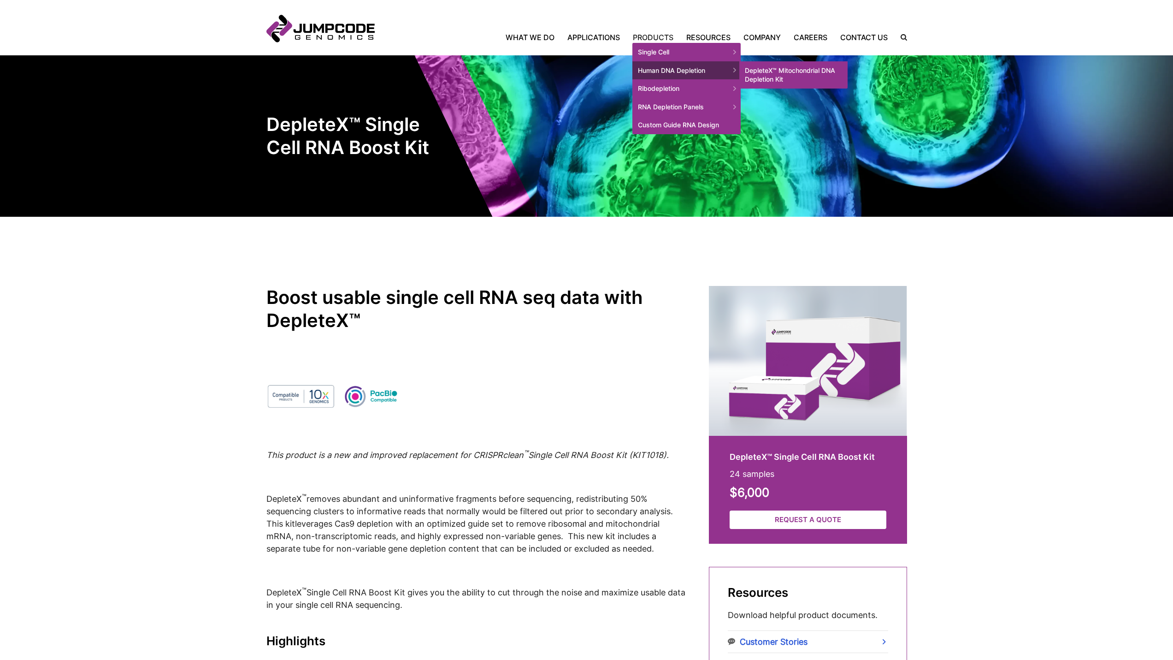
click at [748, 72] on link "DepleteX™ Mitochondrial DNA Depletion Kit" at bounding box center [793, 74] width 108 height 27
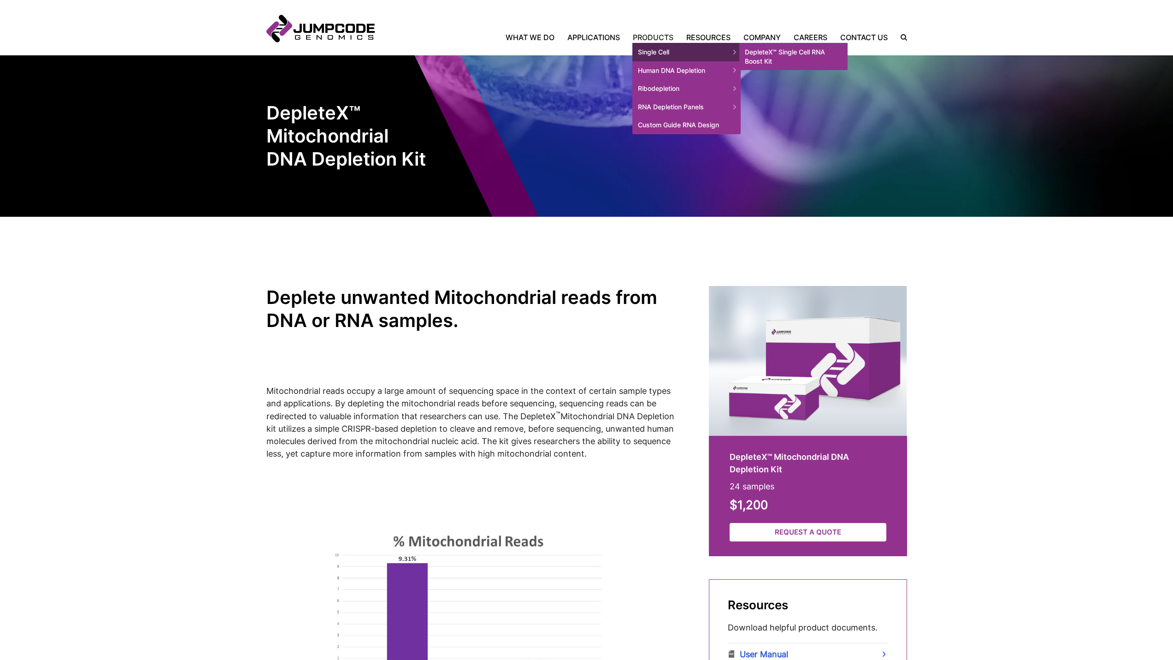
click at [757, 57] on link "DepleteX™ Single Cell RNA Boost Kit" at bounding box center [793, 56] width 108 height 27
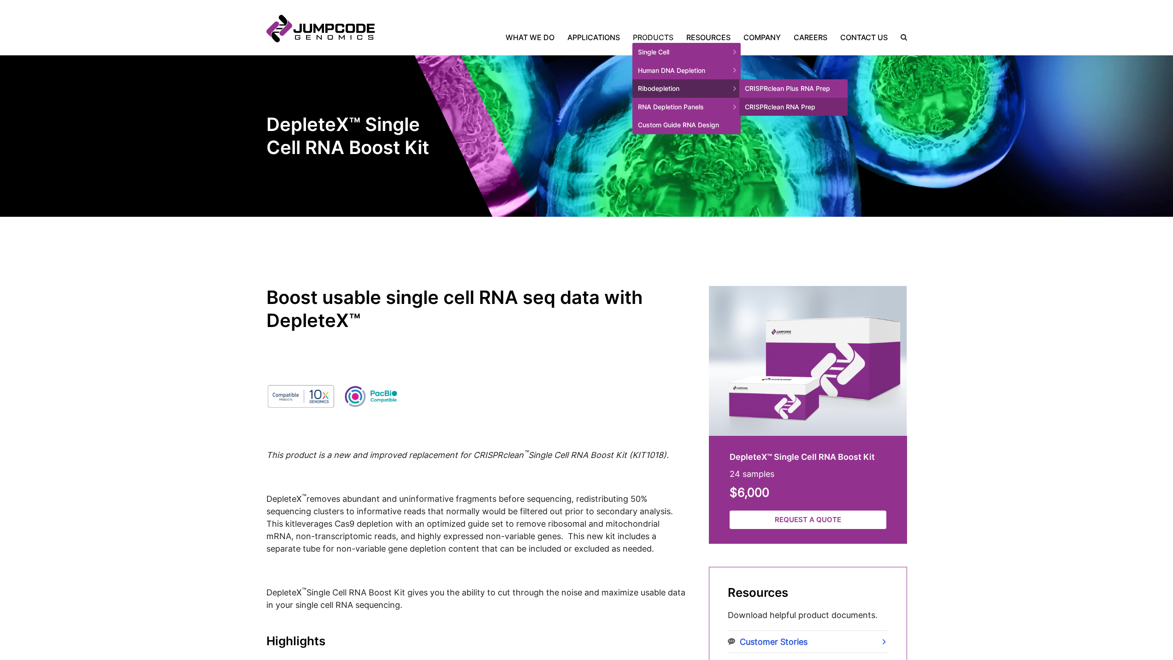
click at [752, 94] on link "CRISPRclean Plus RNA Prep" at bounding box center [793, 88] width 108 height 18
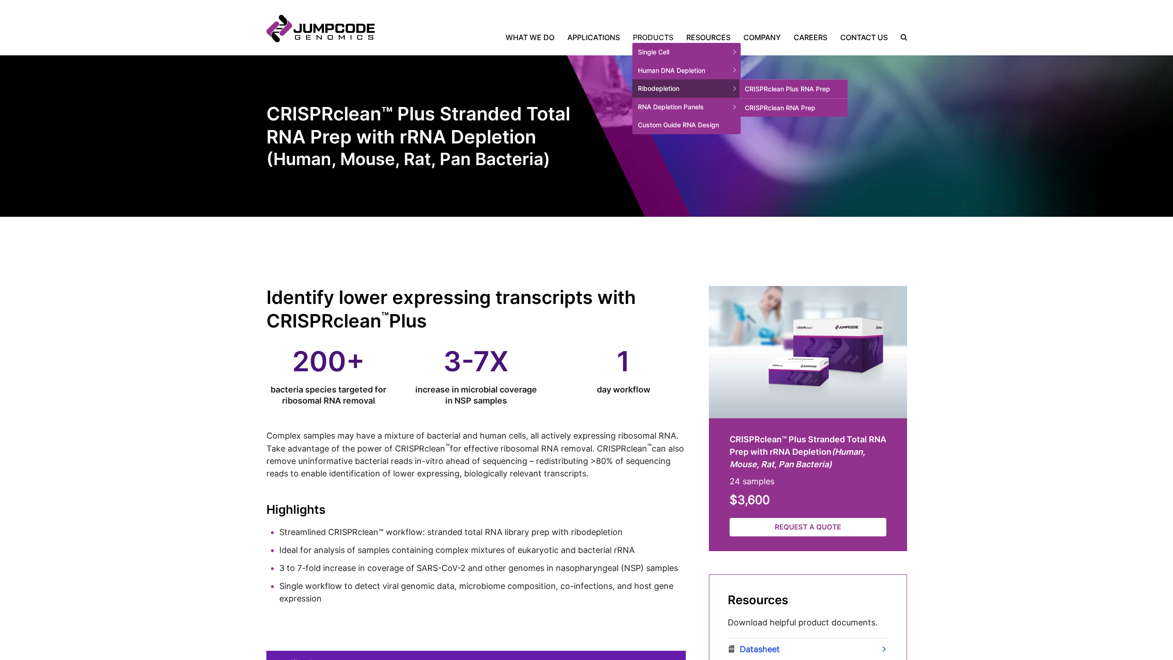
click at [772, 108] on link "CRISPRclean RNA Prep" at bounding box center [793, 108] width 108 height 18
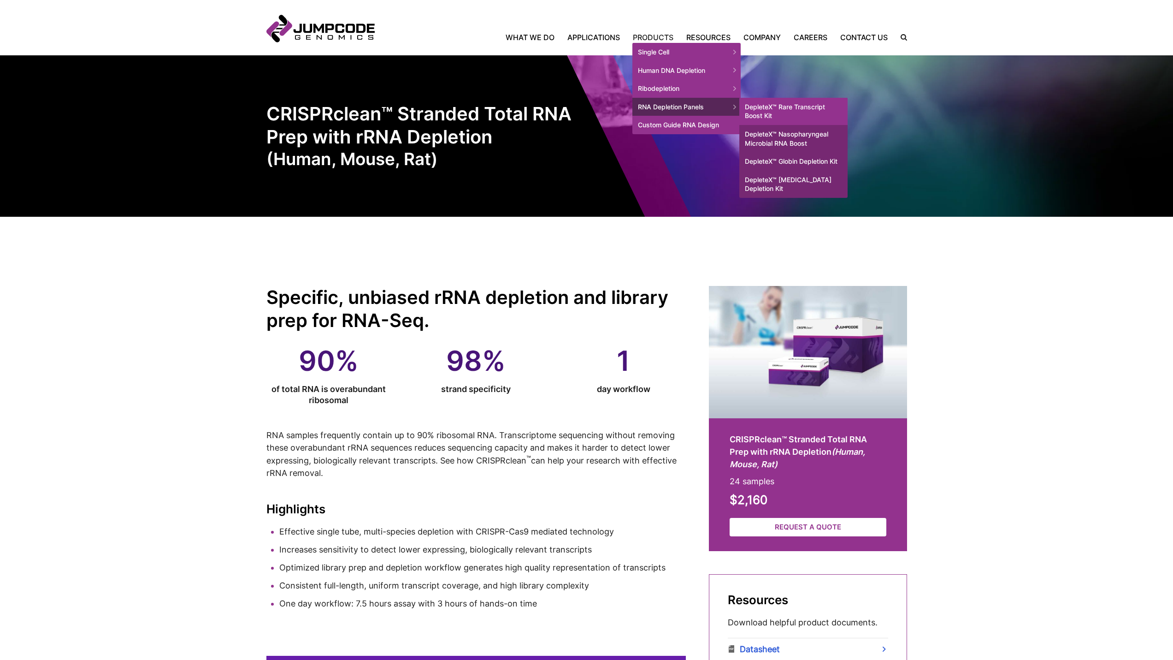
click at [757, 112] on link "DepleteX™ Rare Transcript Boost Kit" at bounding box center [793, 111] width 108 height 27
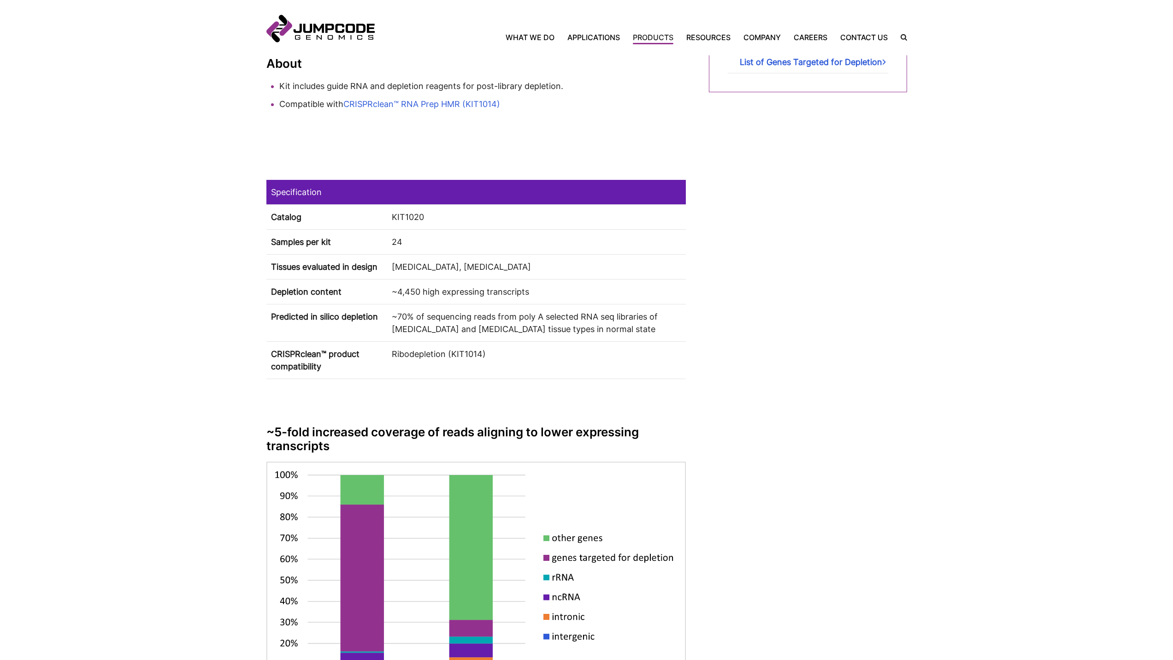
scroll to position [623, 0]
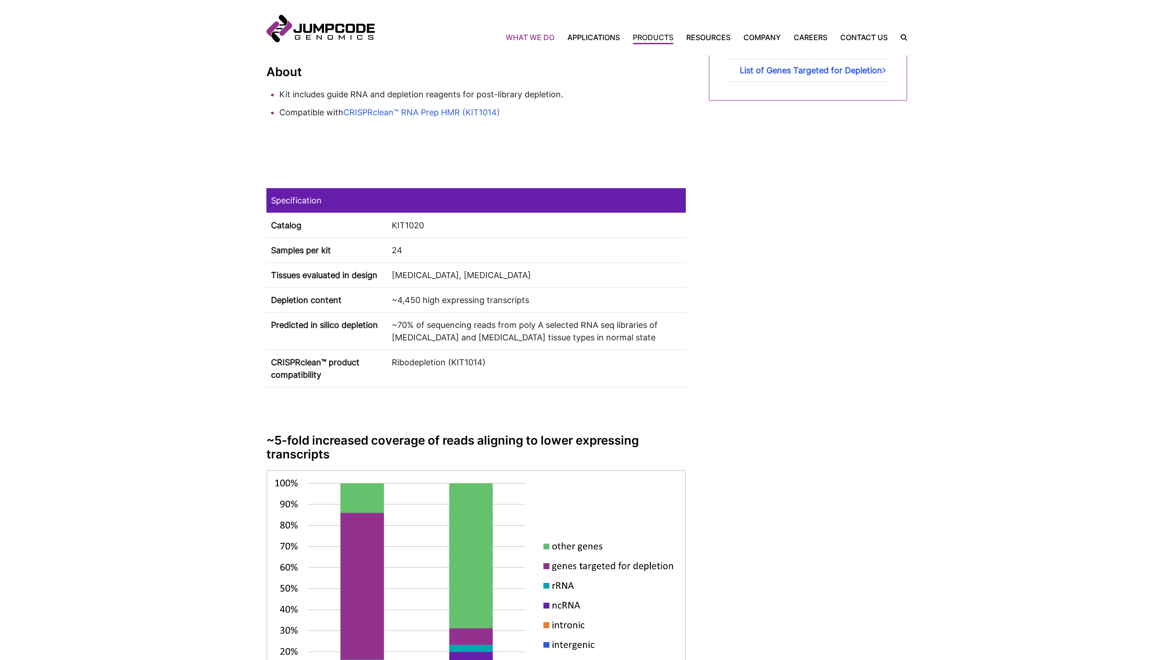
click at [552, 41] on link "What We Do" at bounding box center [533, 37] width 55 height 11
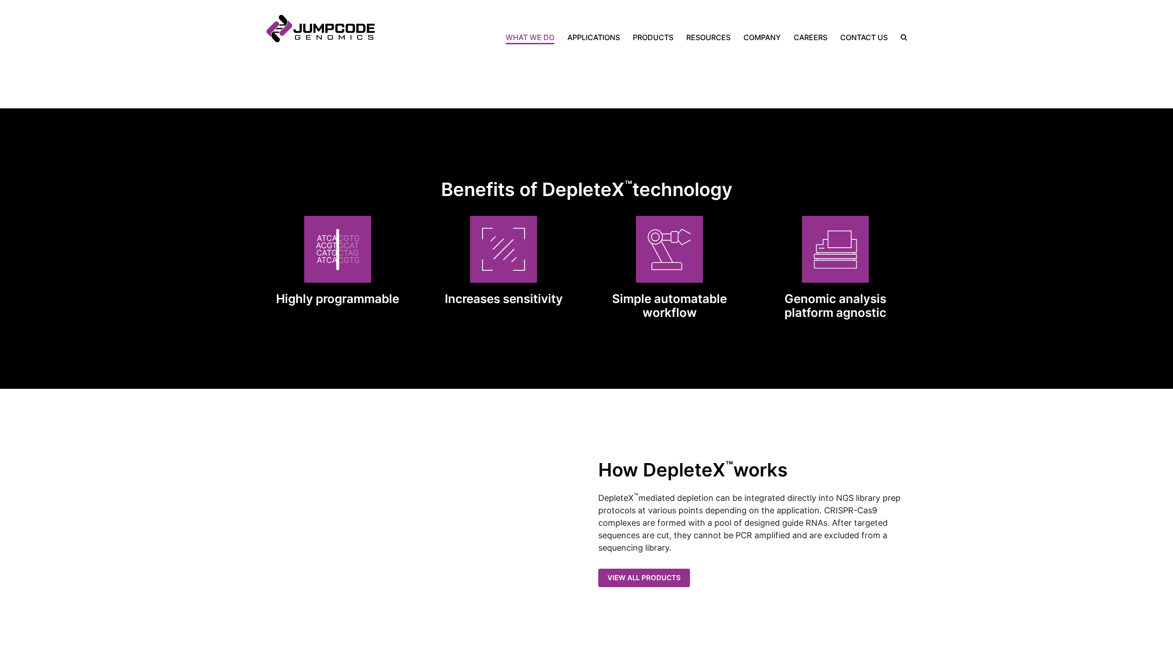
scroll to position [645, 0]
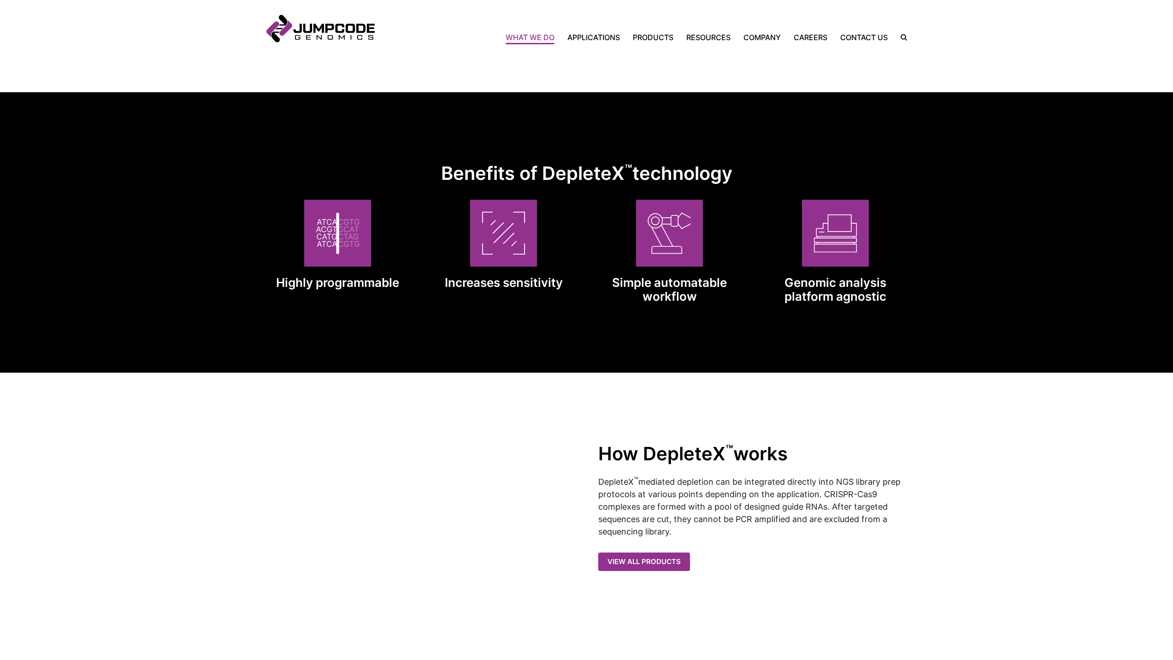
click at [530, 254] on picture at bounding box center [503, 233] width 67 height 67
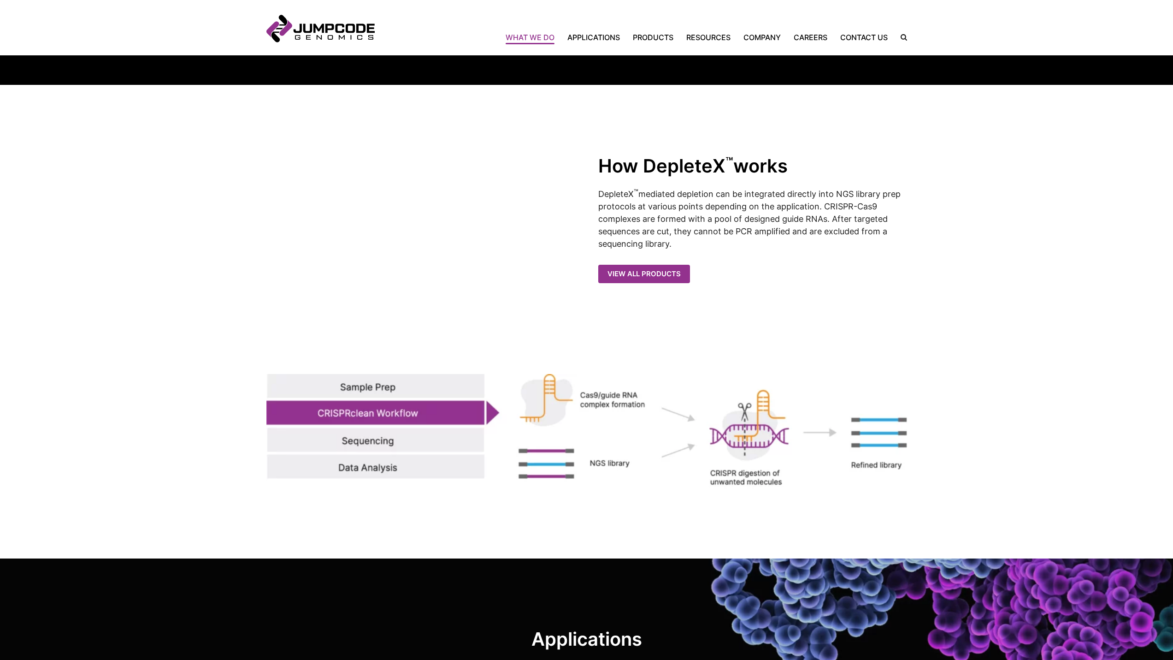
scroll to position [968, 0]
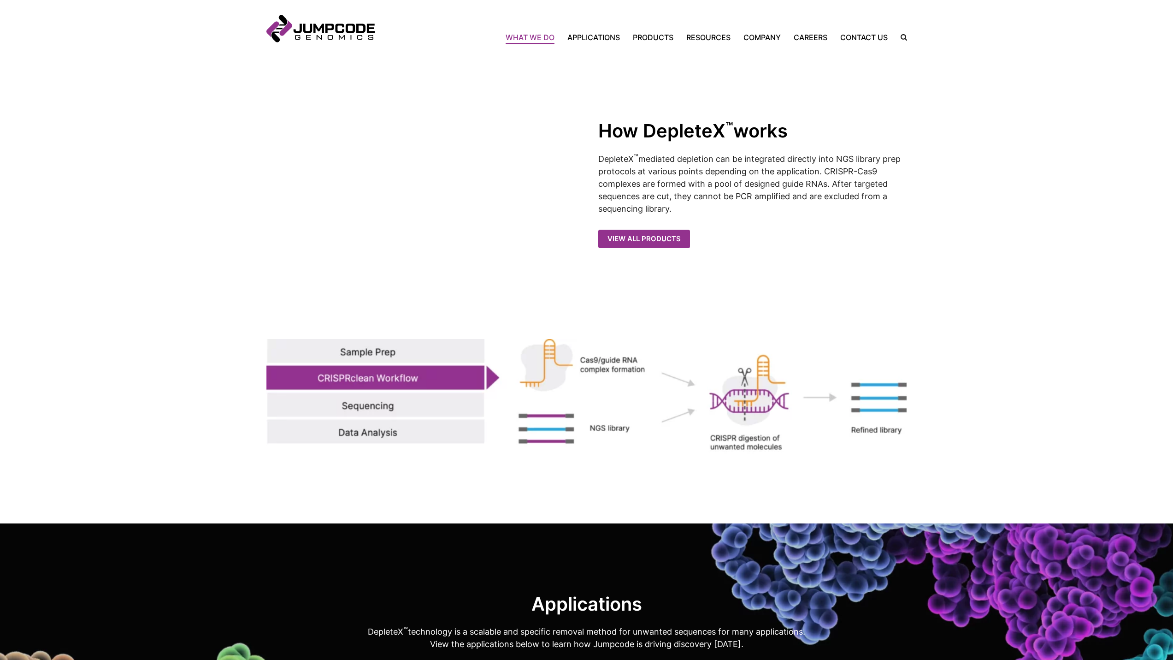
click at [626, 391] on img at bounding box center [586, 396] width 641 height 115
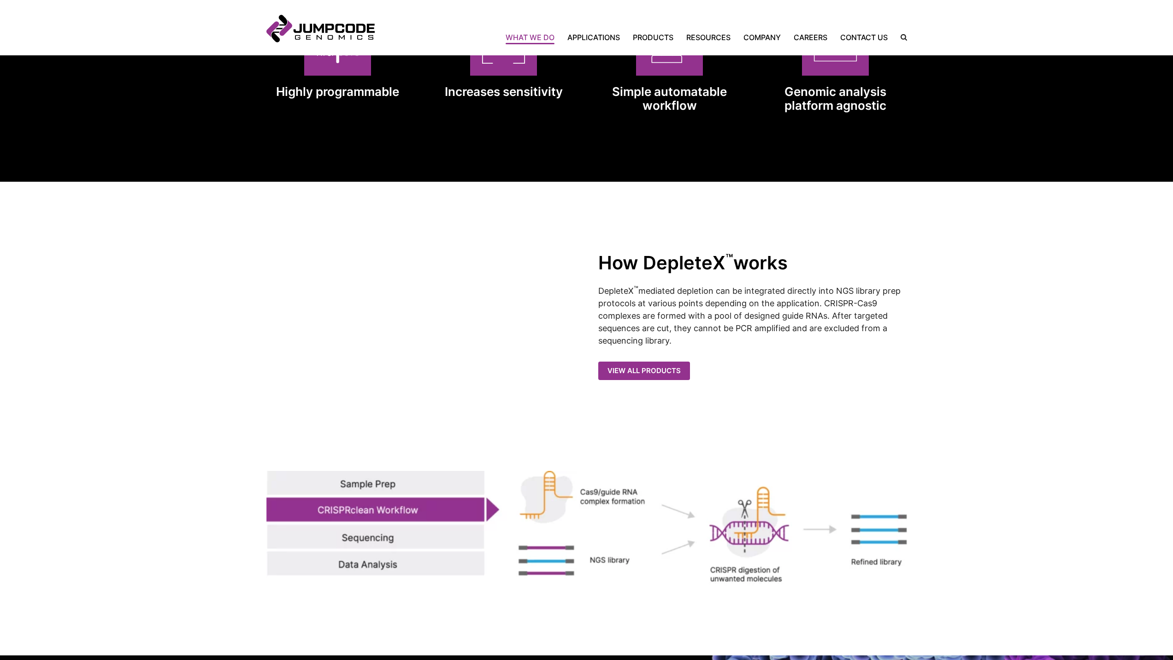
scroll to position [830, 0]
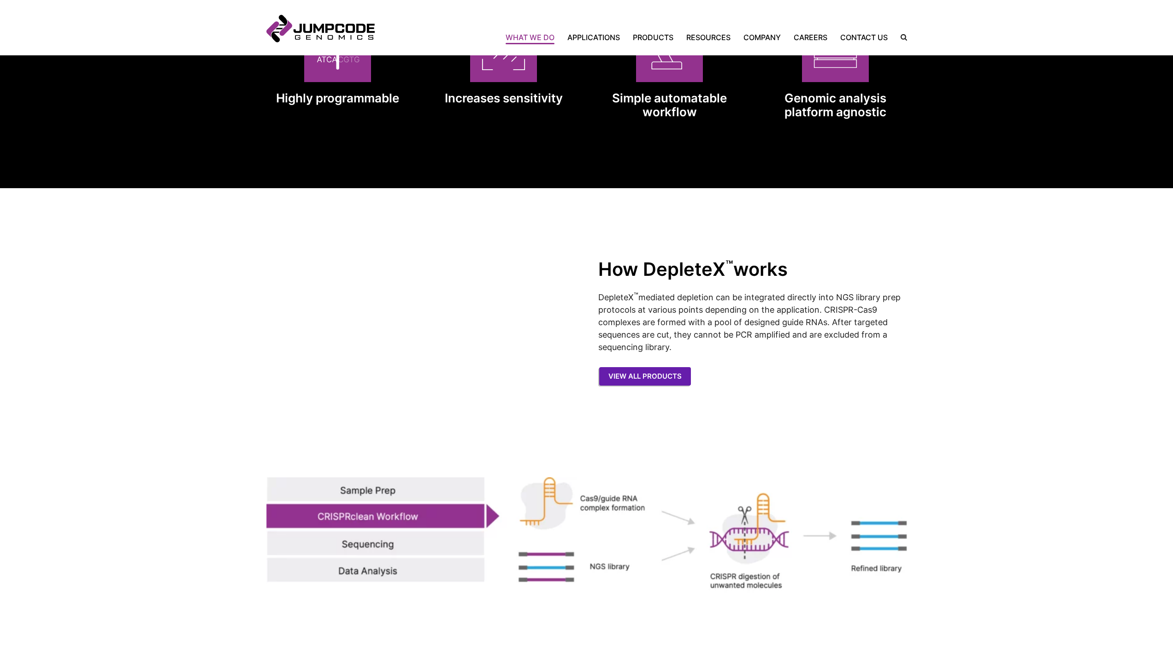
click at [624, 377] on link "View All Products" at bounding box center [645, 376] width 92 height 19
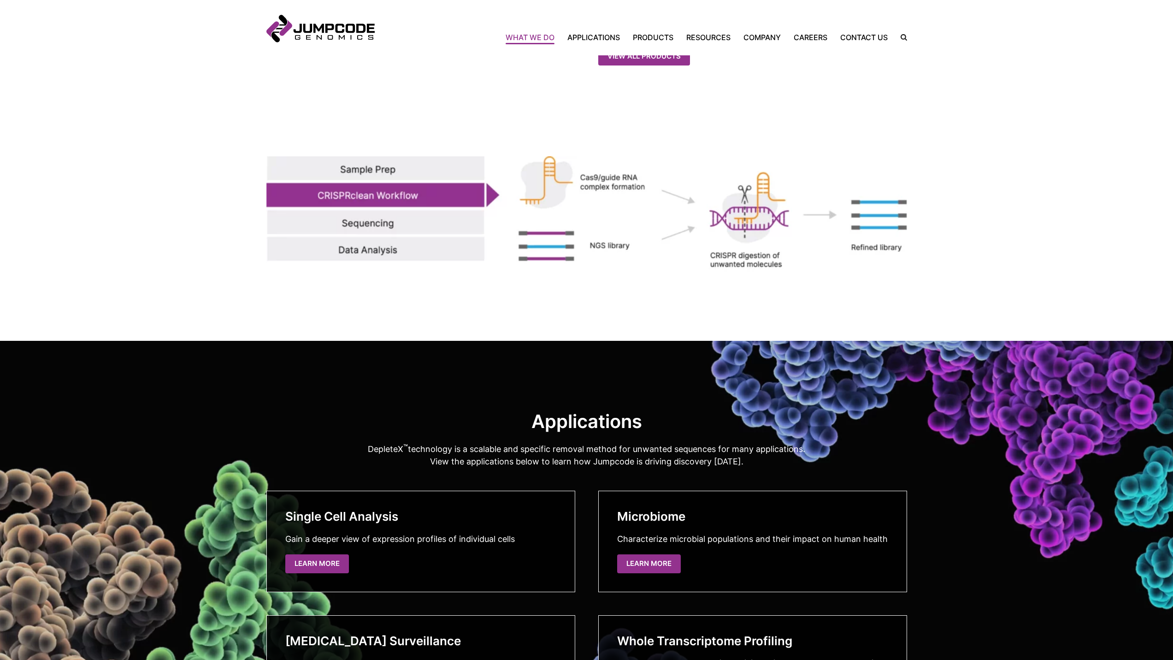
scroll to position [1152, 0]
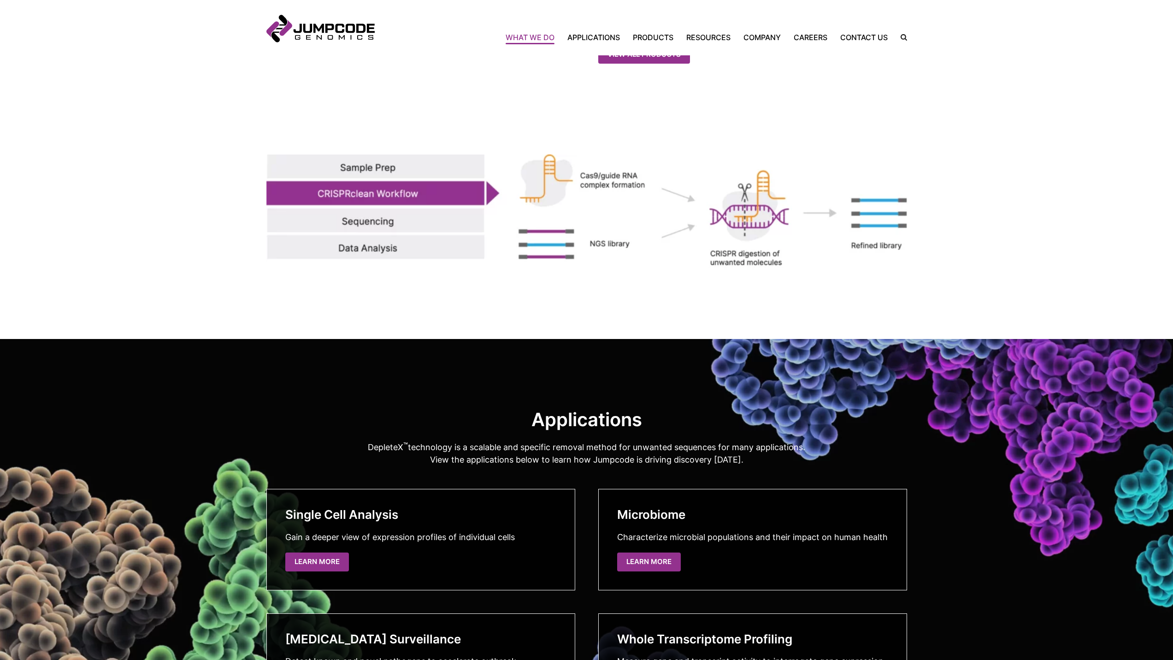
click at [873, 142] on inner-wrap "How DepleteX ™ works DepleteX ™ mediated depletion can be integrated directly i…" at bounding box center [586, 101] width 641 height 473
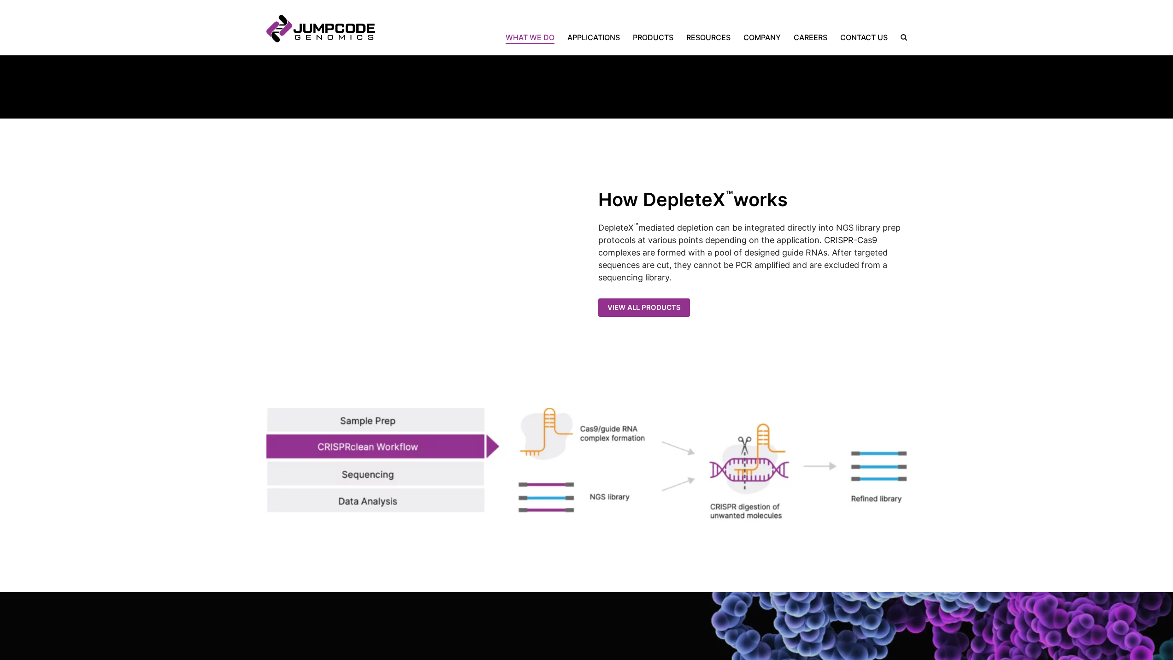
scroll to position [1014, 0]
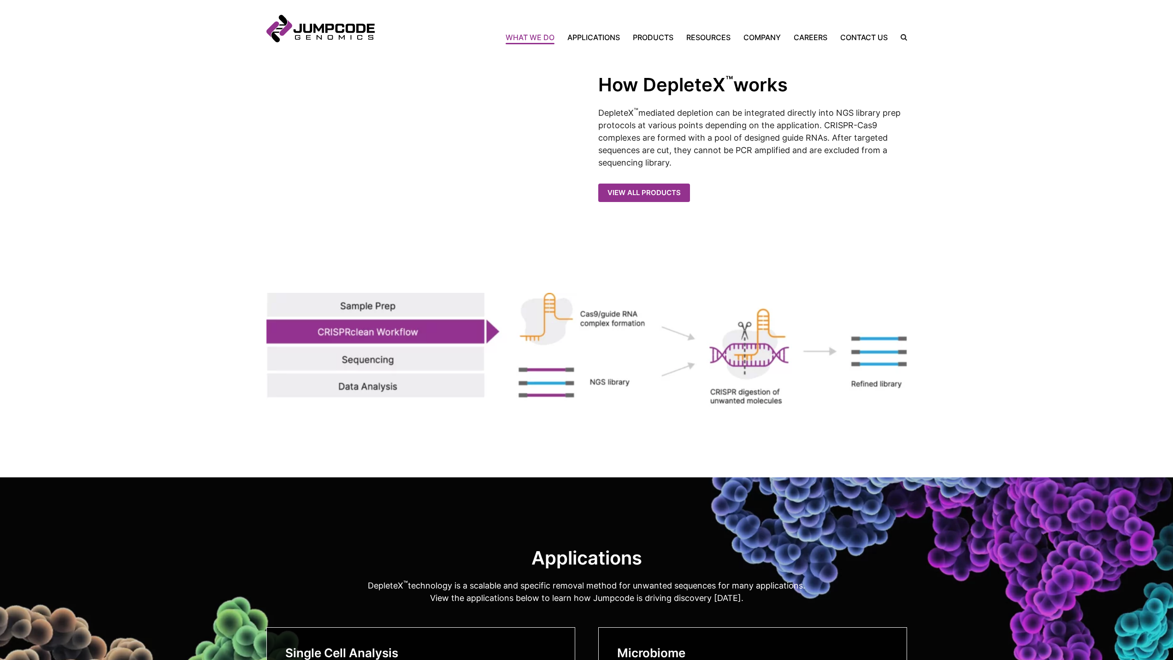
click at [476, 368] on img at bounding box center [586, 350] width 641 height 115
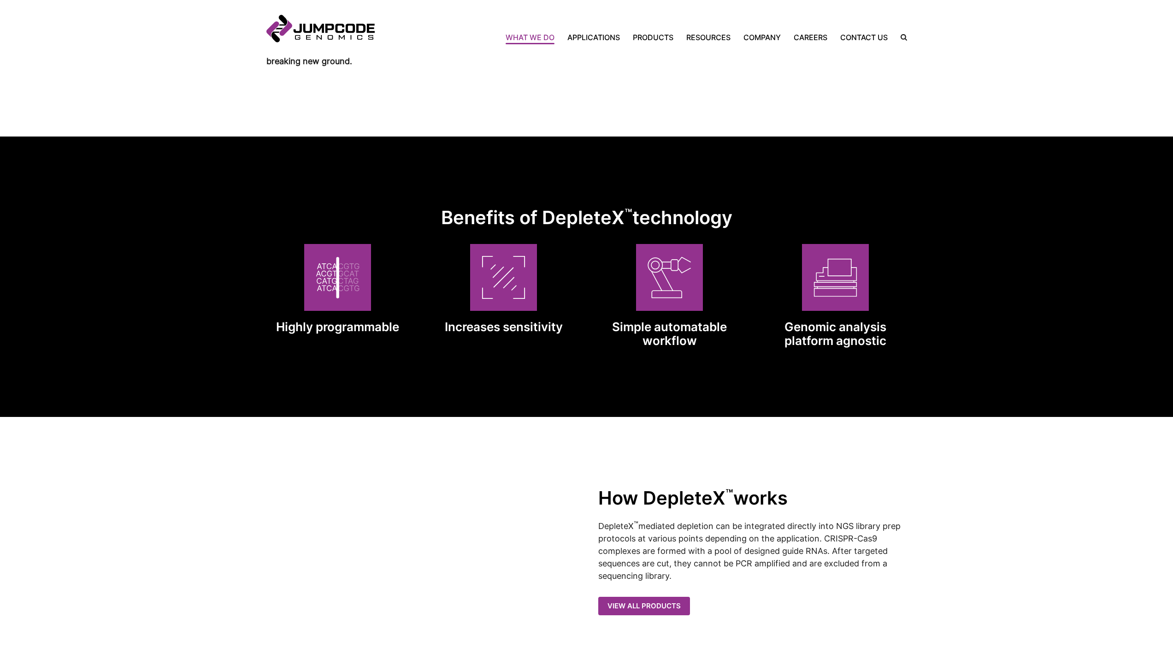
scroll to position [555, 0]
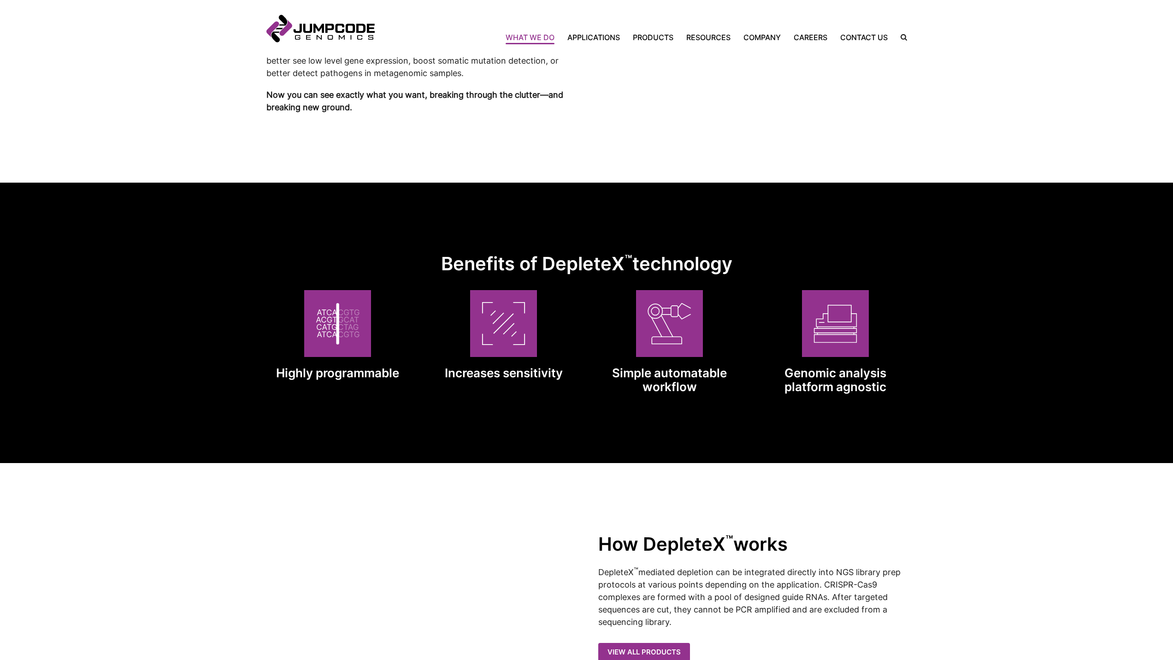
drag, startPoint x: 348, startPoint y: 335, endPoint x: 692, endPoint y: 441, distance: 359.8
click at [692, 441] on inner-wrap "Benefits of DepleteX ™ technology Highly programmable Increases sensitivity Sim…" at bounding box center [586, 323] width 641 height 280
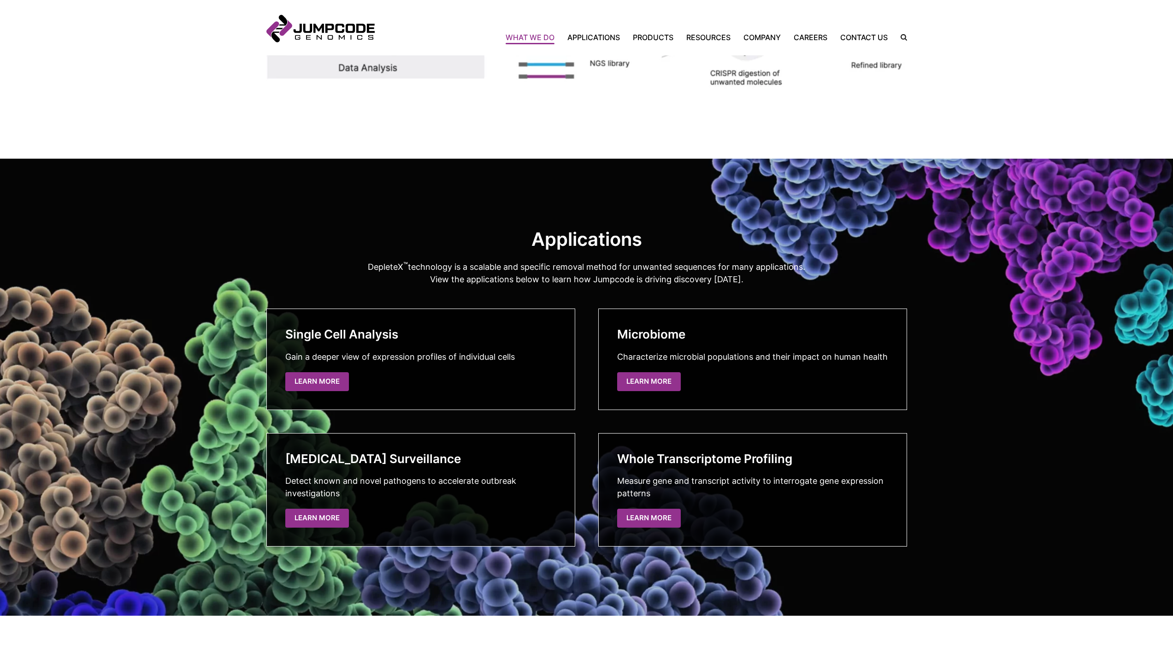
scroll to position [1339, 0]
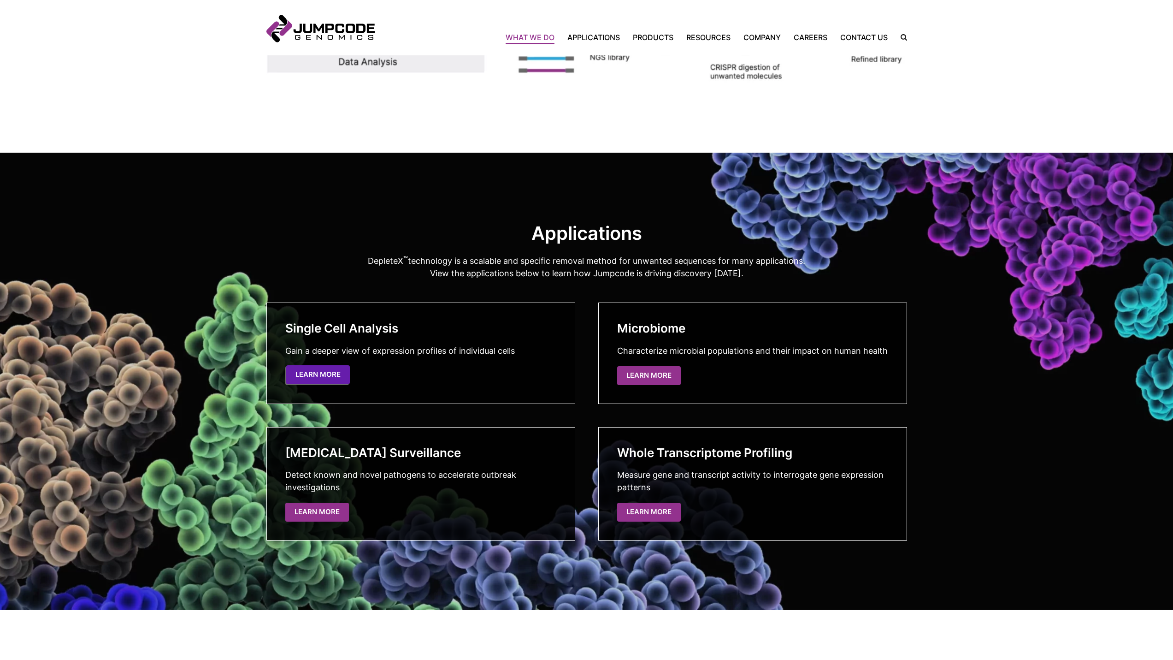
click at [325, 377] on link "Learn More" at bounding box center [318, 374] width 64 height 19
click at [652, 370] on link "Learn More" at bounding box center [650, 374] width 64 height 19
click at [340, 507] on link "Learn More" at bounding box center [318, 510] width 64 height 19
click at [669, 514] on link "Learn More" at bounding box center [650, 510] width 64 height 19
click at [310, 378] on link "Learn More" at bounding box center [318, 374] width 64 height 19
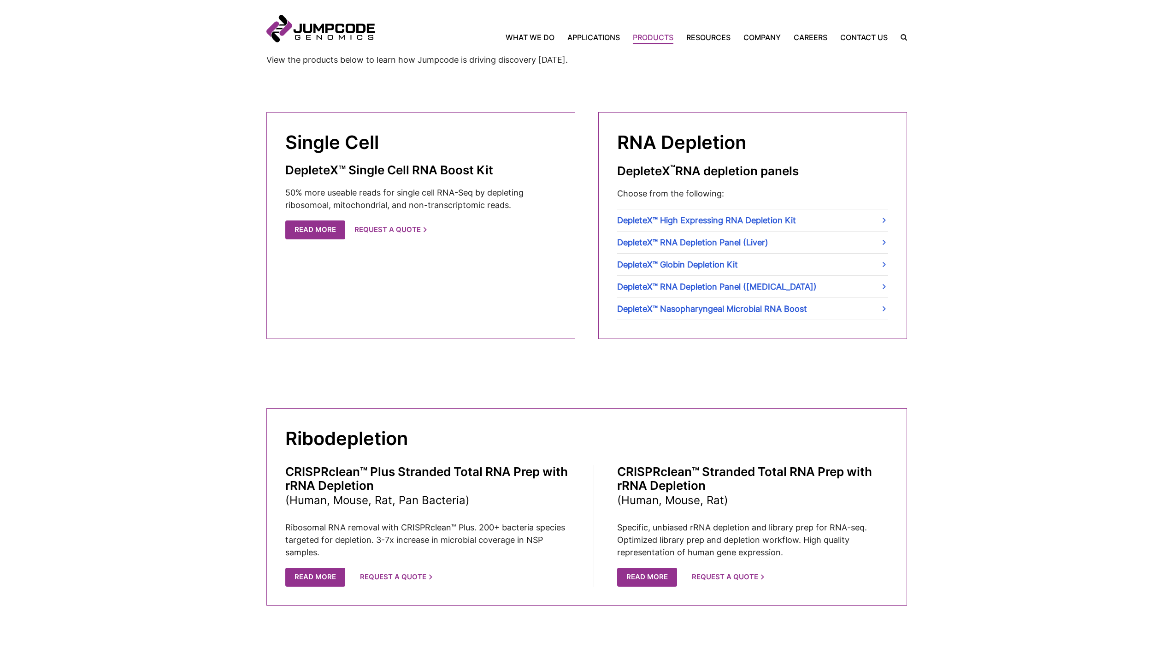
scroll to position [277, 0]
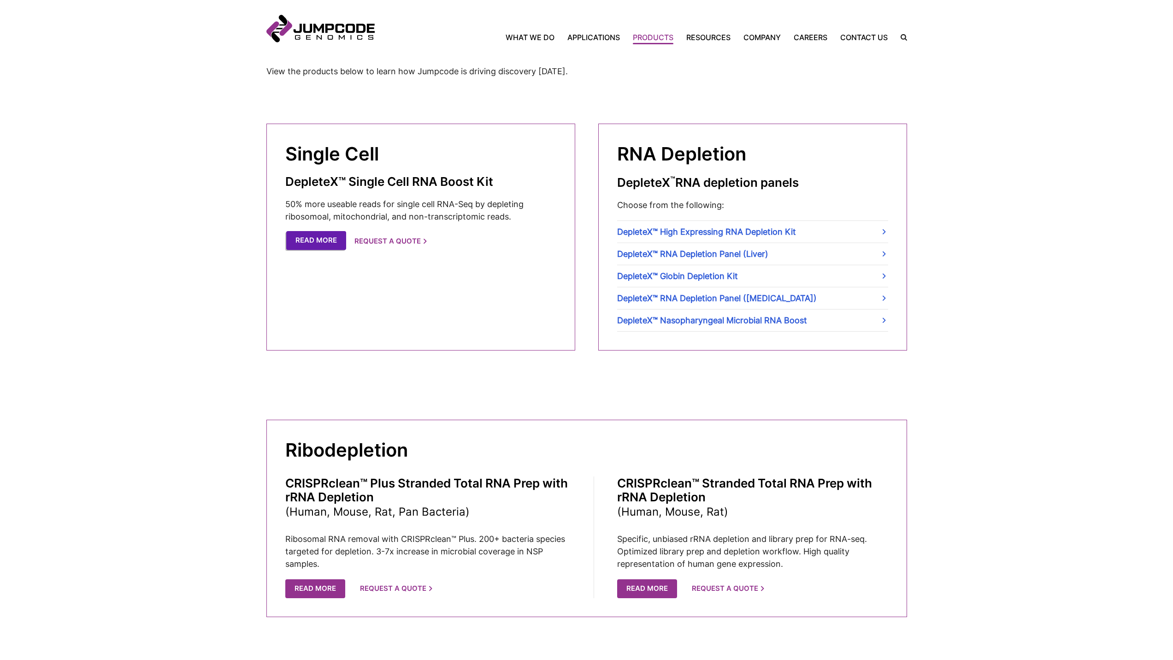
click at [323, 240] on link "Read More" at bounding box center [316, 240] width 60 height 19
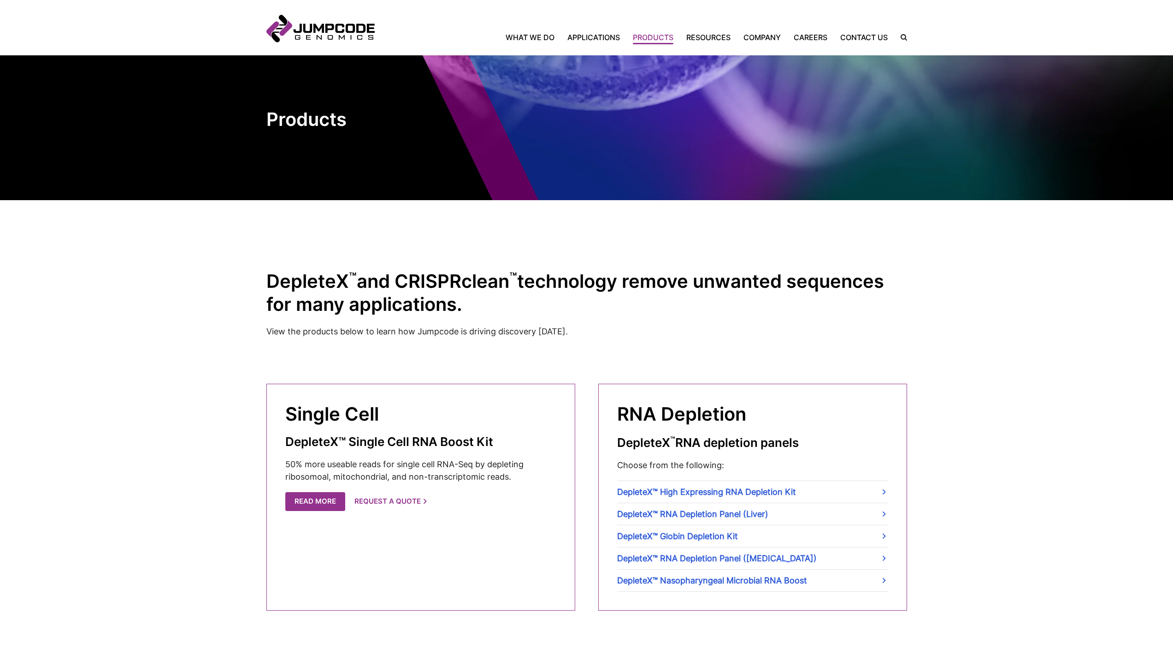
scroll to position [0, 0]
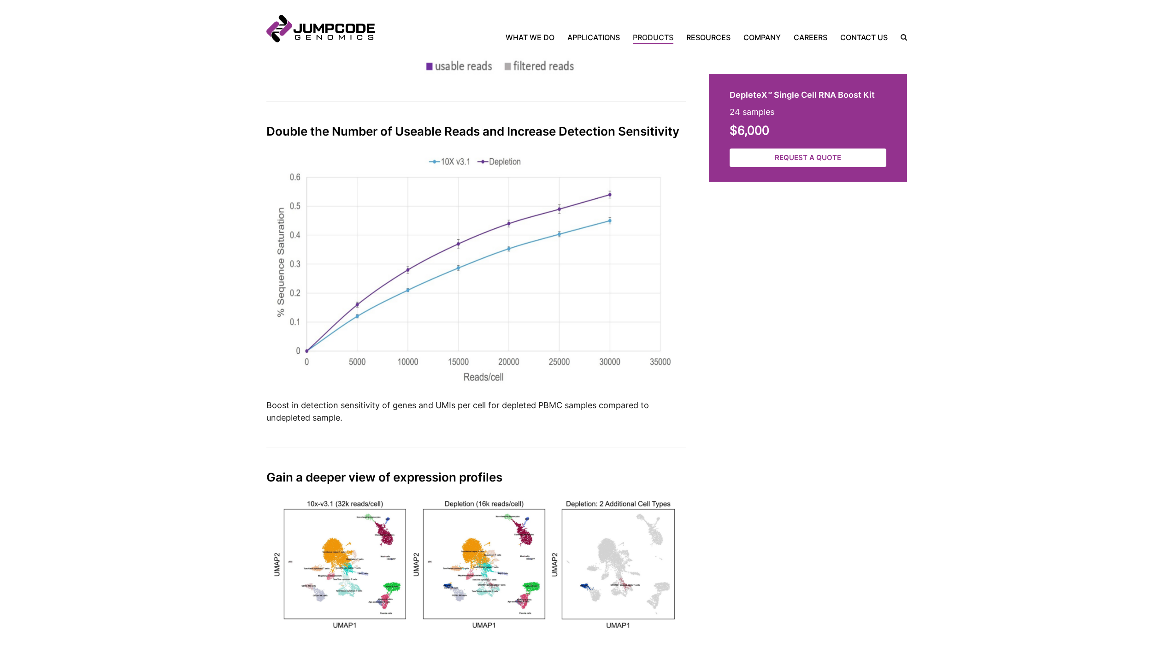
scroll to position [1463, 0]
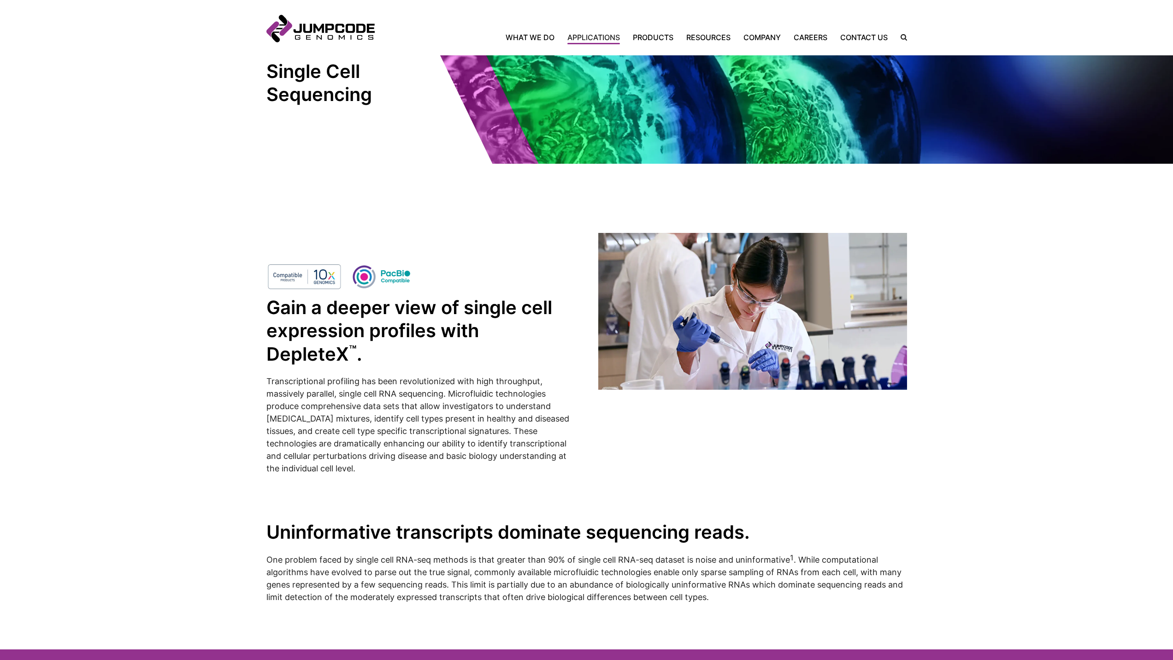
scroll to position [46, 0]
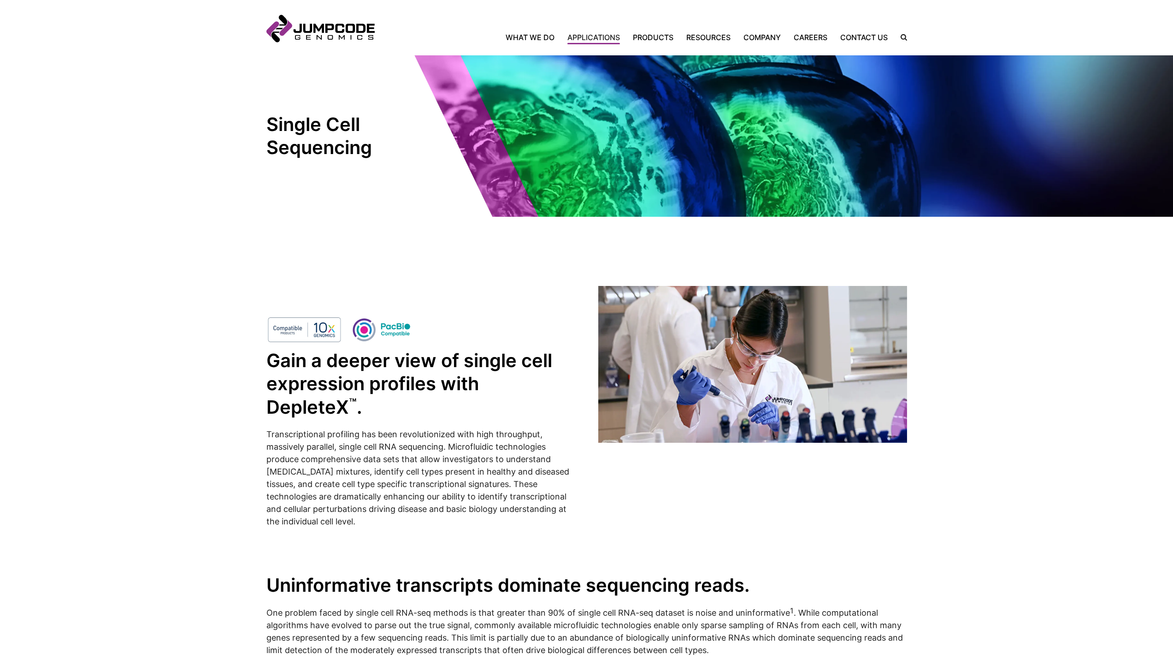
click at [755, 363] on img at bounding box center [752, 364] width 309 height 157
click at [806, 142] on img at bounding box center [586, 135] width 1173 height 161
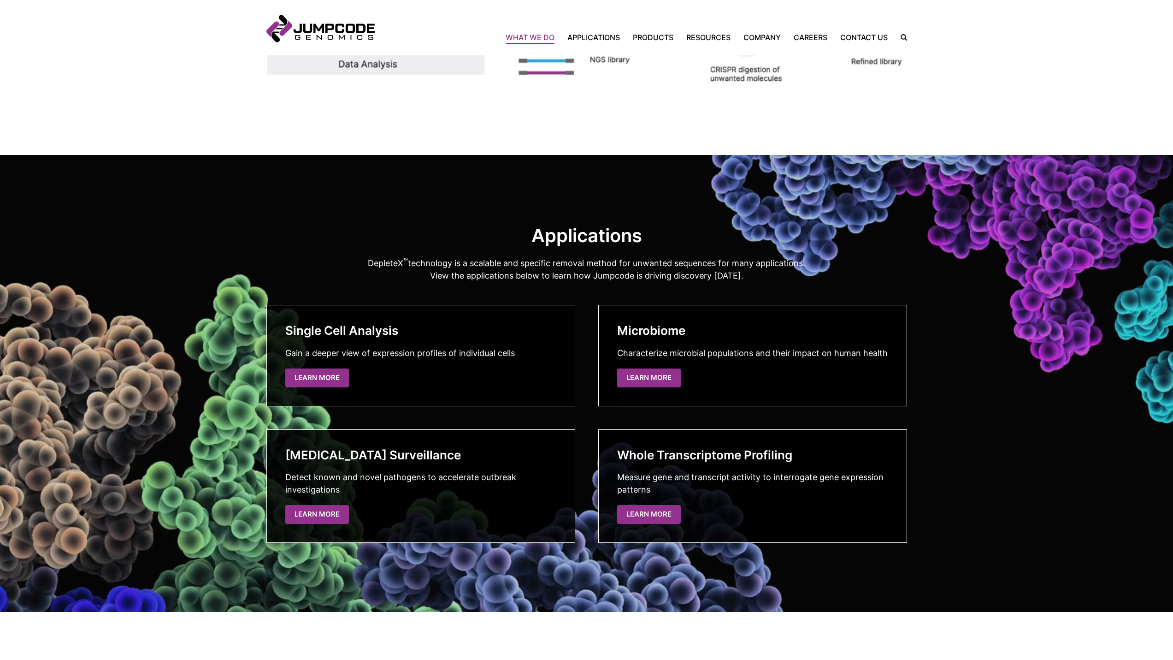
scroll to position [1339, 0]
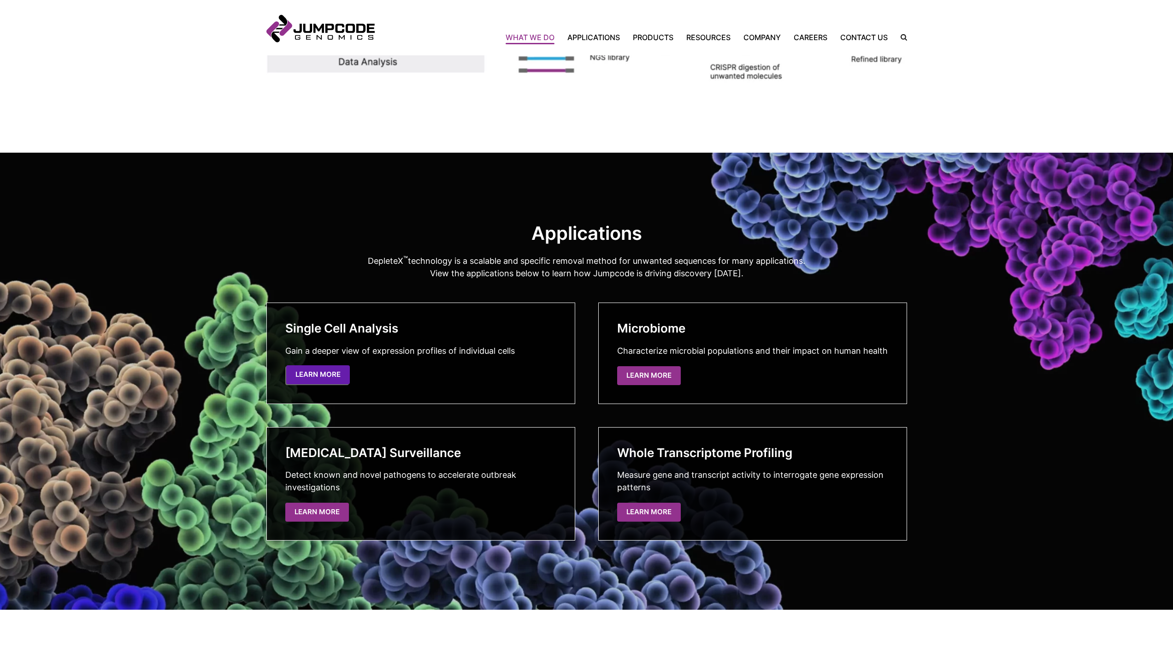
click at [324, 377] on link "Learn More" at bounding box center [318, 374] width 64 height 19
click at [644, 369] on link "Learn More" at bounding box center [650, 374] width 64 height 19
click at [343, 511] on link "Learn More" at bounding box center [318, 510] width 64 height 19
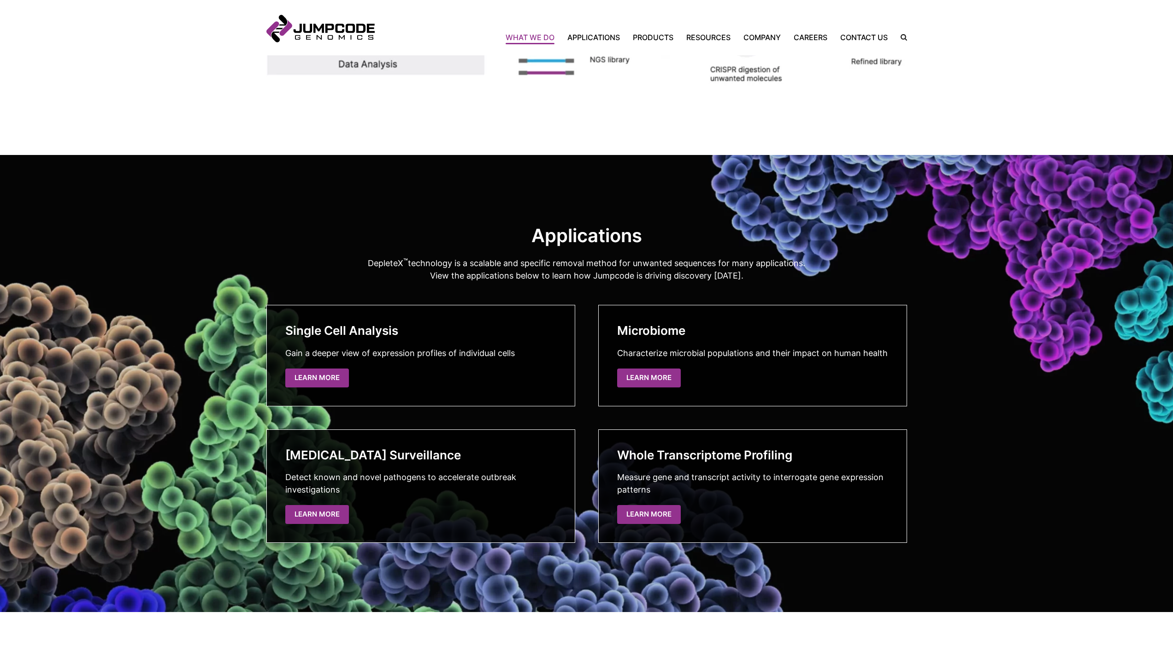
scroll to position [1339, 0]
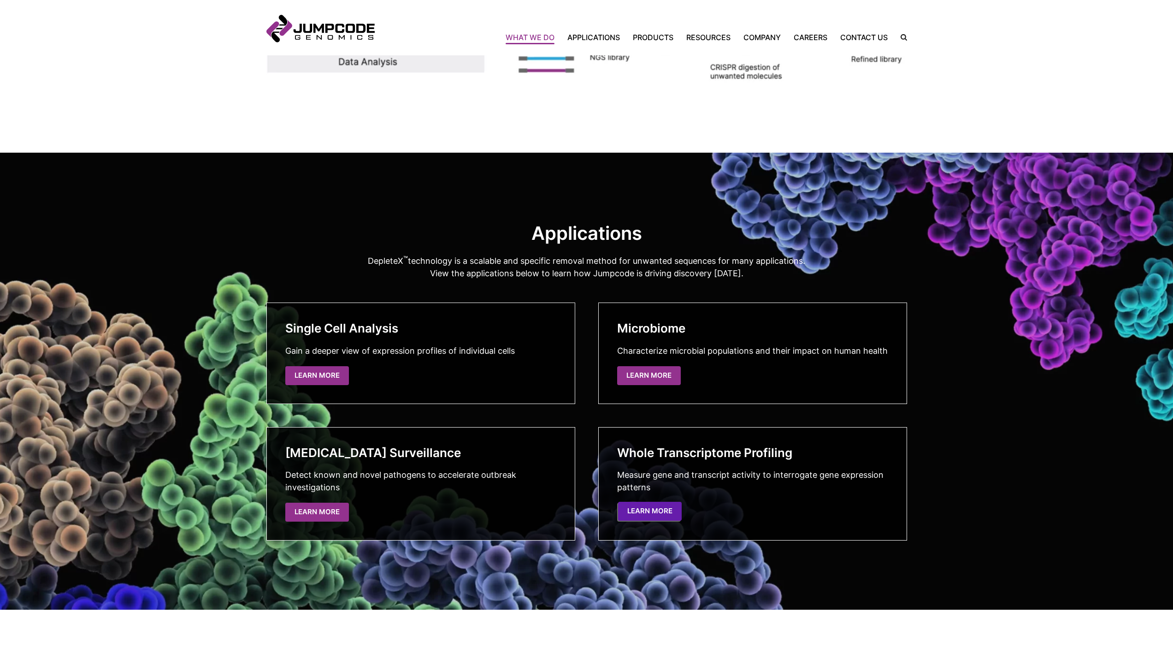
click at [655, 506] on link "Learn More" at bounding box center [650, 510] width 64 height 19
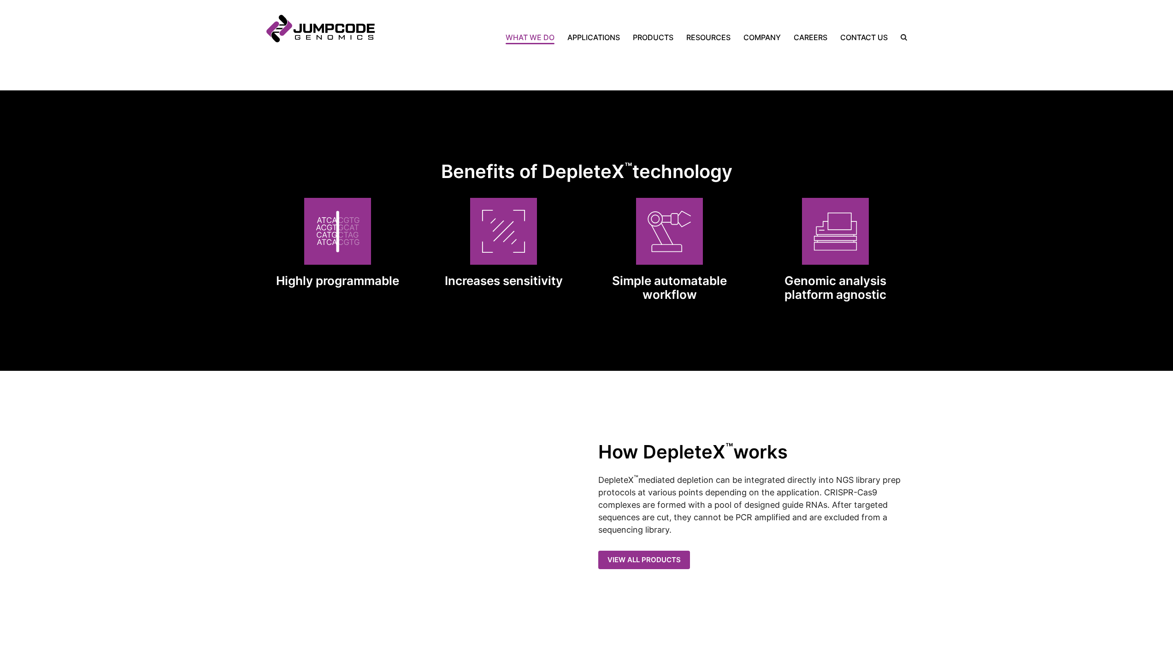
scroll to position [601, 0]
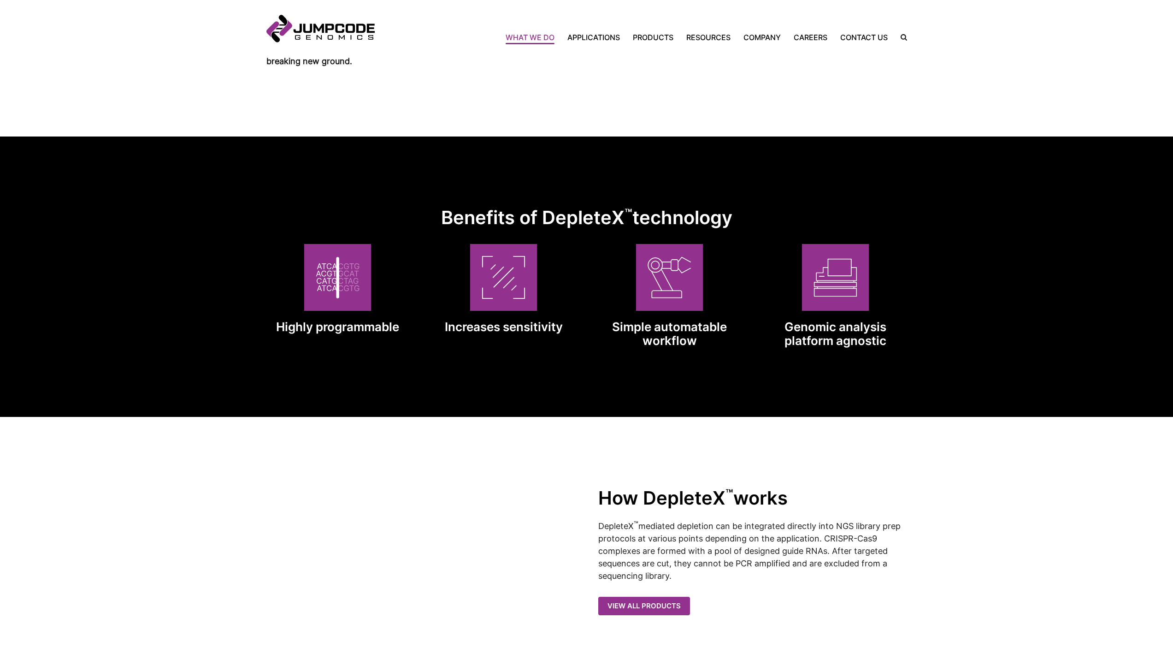
click at [491, 280] on img at bounding box center [504, 277] width 44 height 44
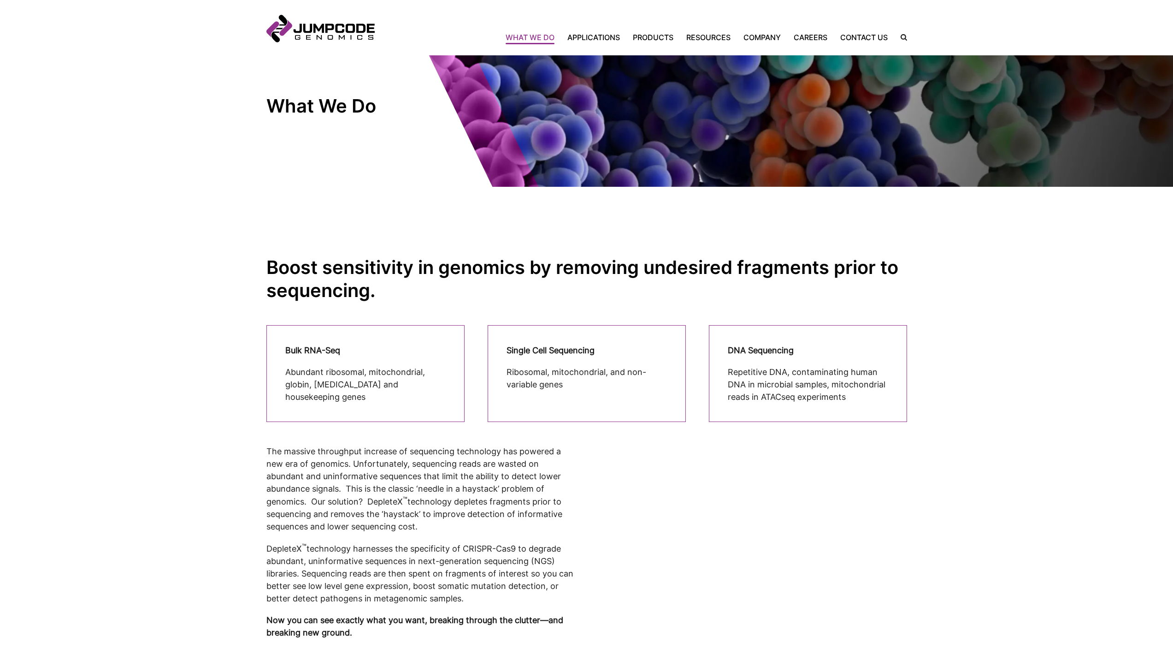
scroll to position [92, 0]
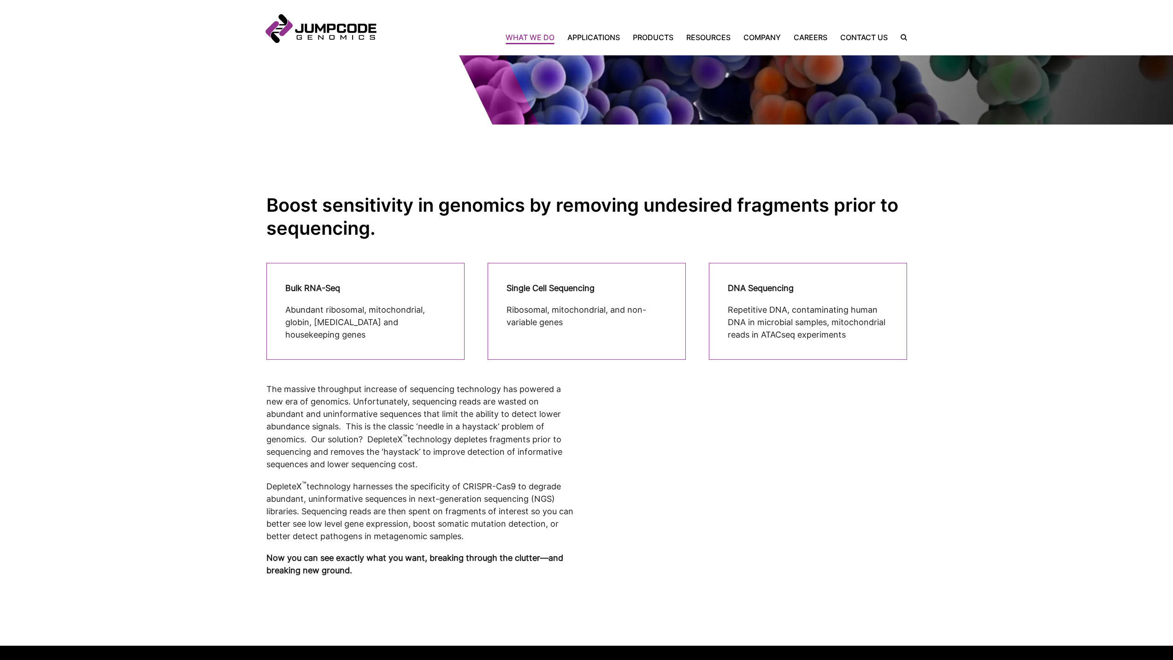
click at [307, 31] on link "Jumpcode Genomics" at bounding box center [320, 29] width 108 height 28
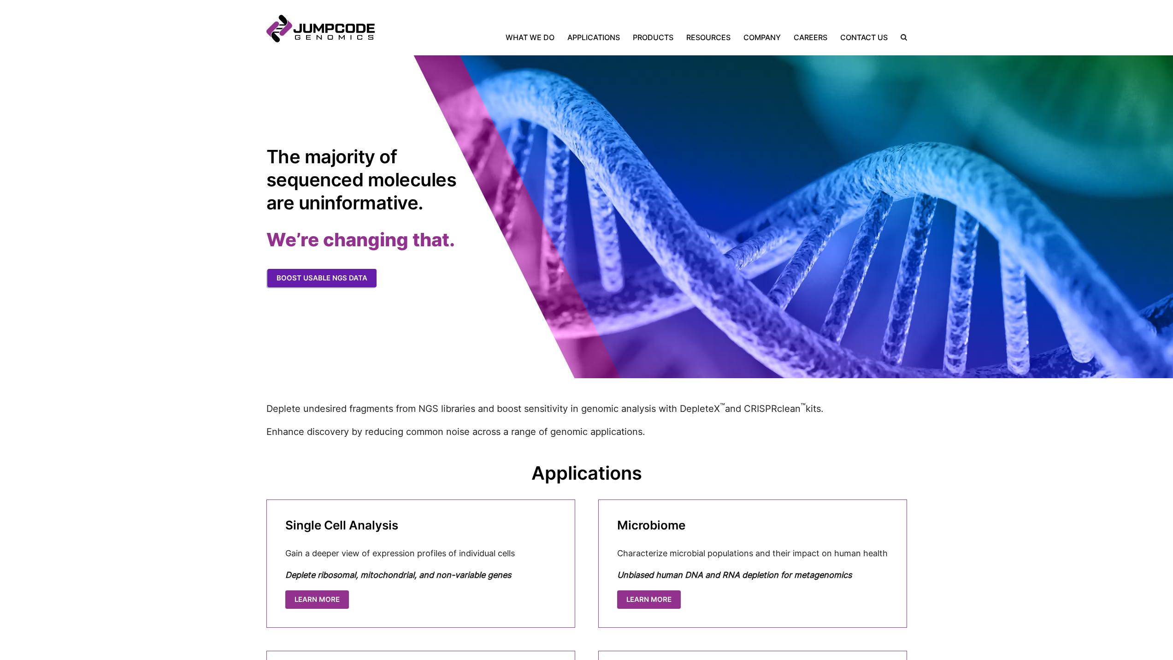
click at [347, 278] on link "Boost usable NGS data" at bounding box center [321, 278] width 109 height 19
click at [528, 34] on link "What We Do" at bounding box center [533, 37] width 55 height 11
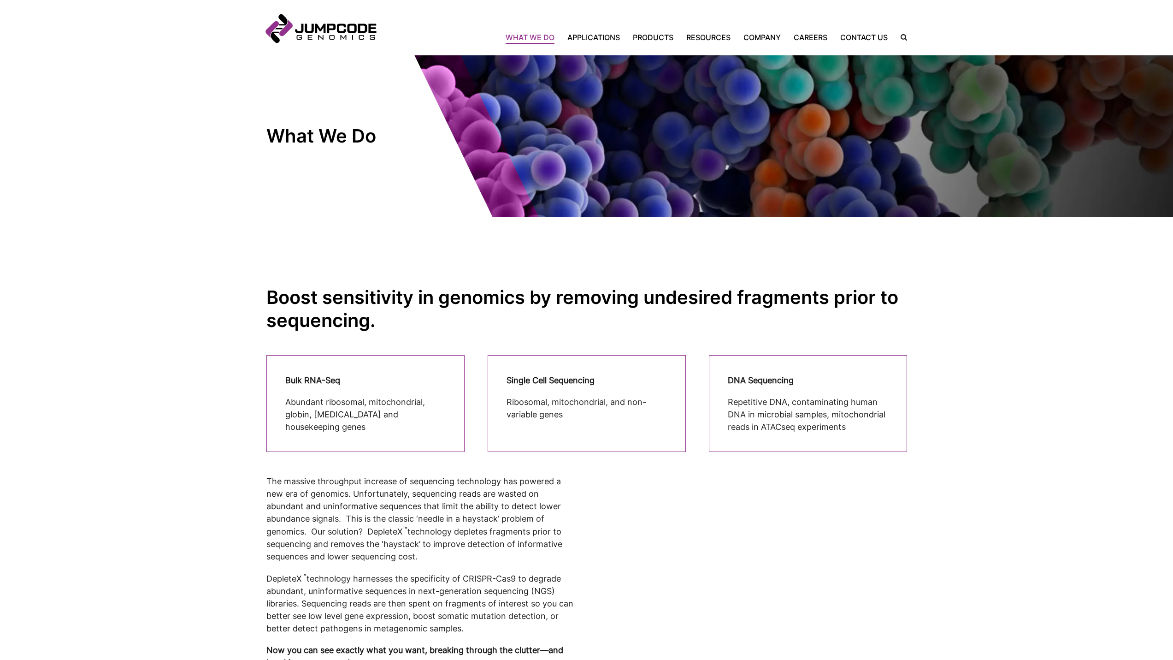
click at [354, 34] on link "Jumpcode Genomics" at bounding box center [320, 29] width 108 height 28
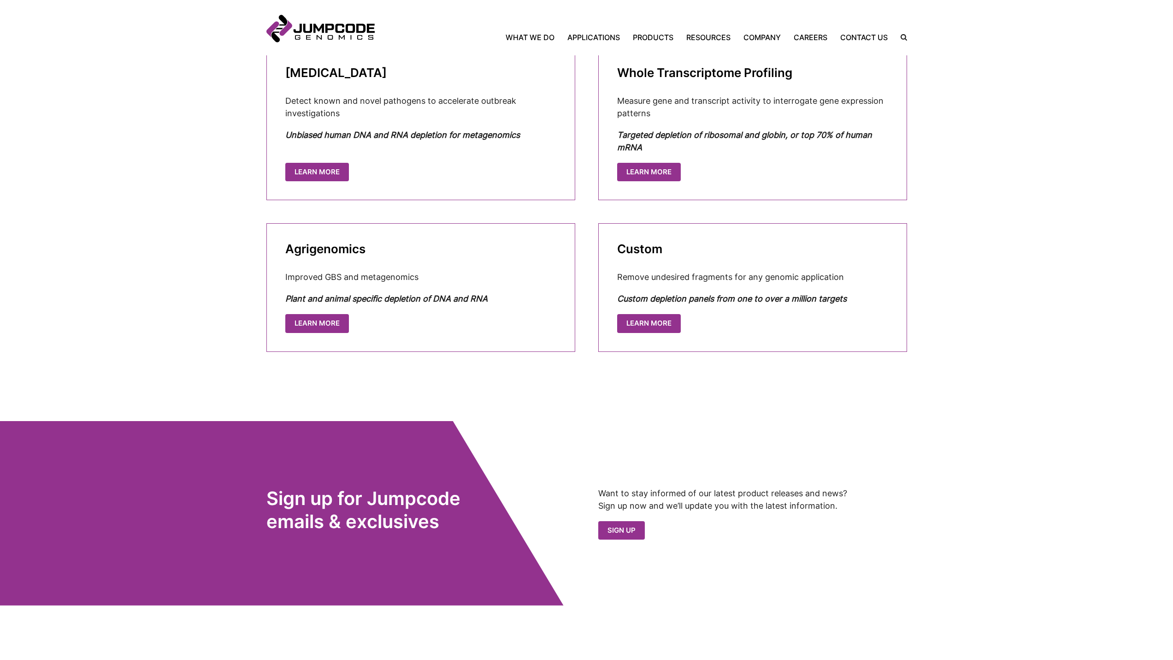
scroll to position [474, 0]
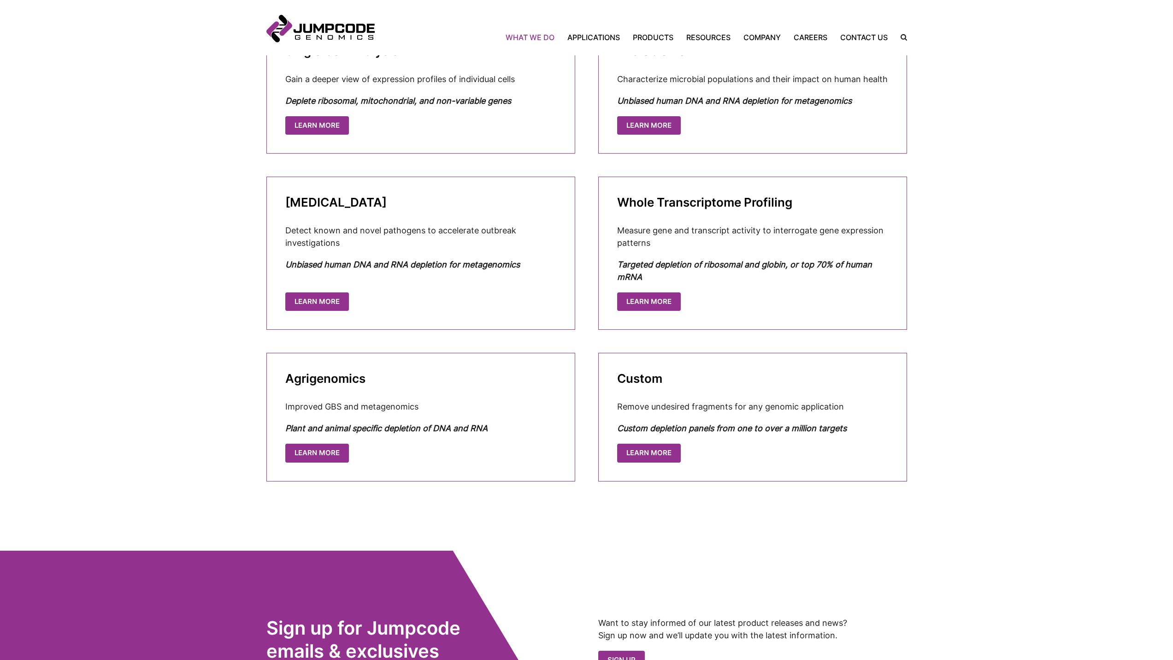
click at [538, 38] on link "What We Do" at bounding box center [533, 37] width 55 height 11
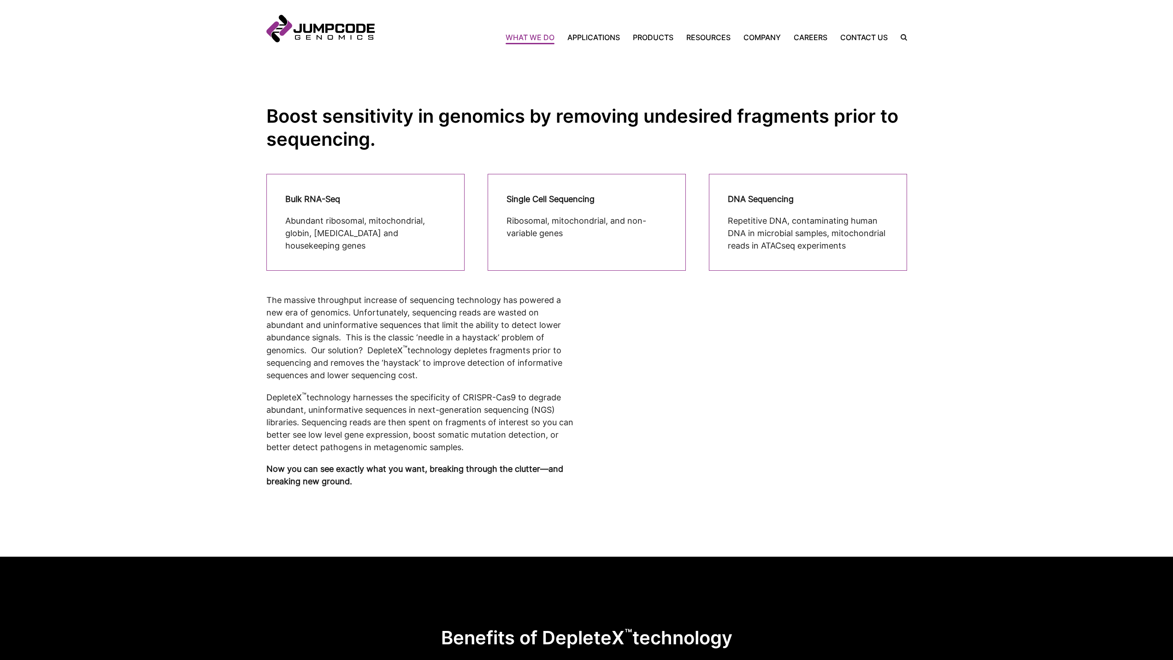
scroll to position [184, 0]
